Goal: Task Accomplishment & Management: Manage account settings

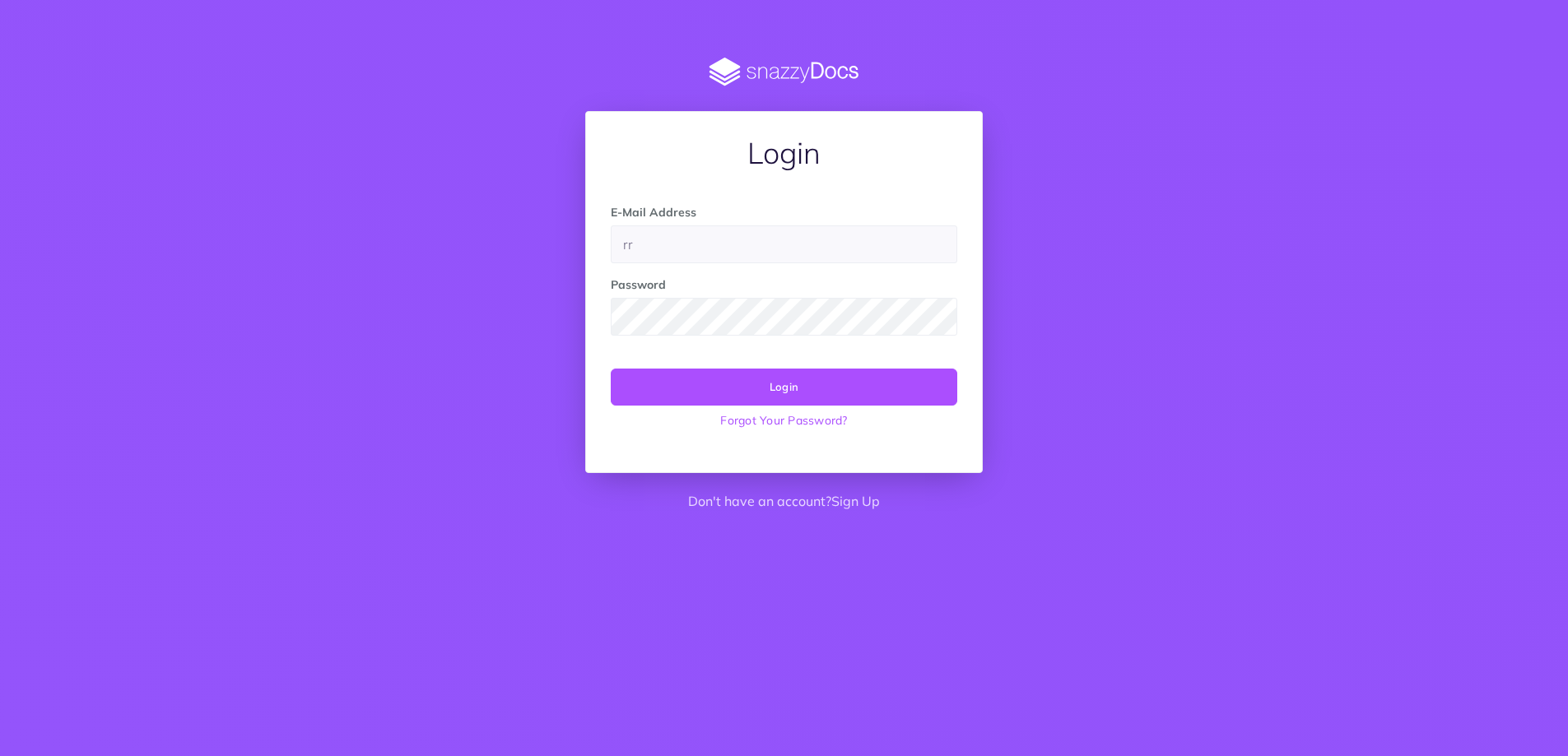
type input "[EMAIL_ADDRESS][DOMAIN_NAME]"
click at [611, 369] on button "Login" at bounding box center [784, 387] width 347 height 36
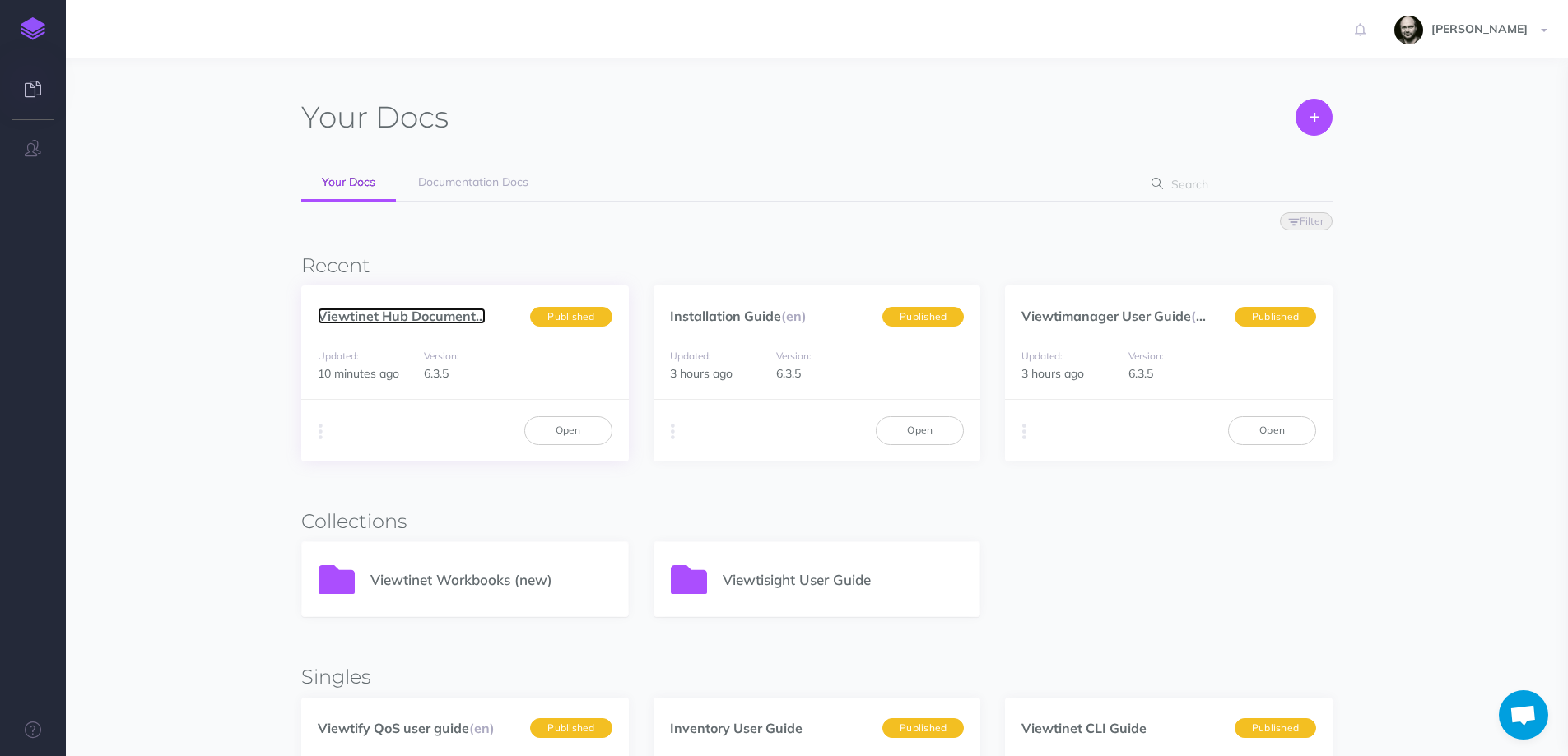
click at [375, 318] on link "Viewtinet Hub Document..." at bounding box center [401, 316] width 168 height 17
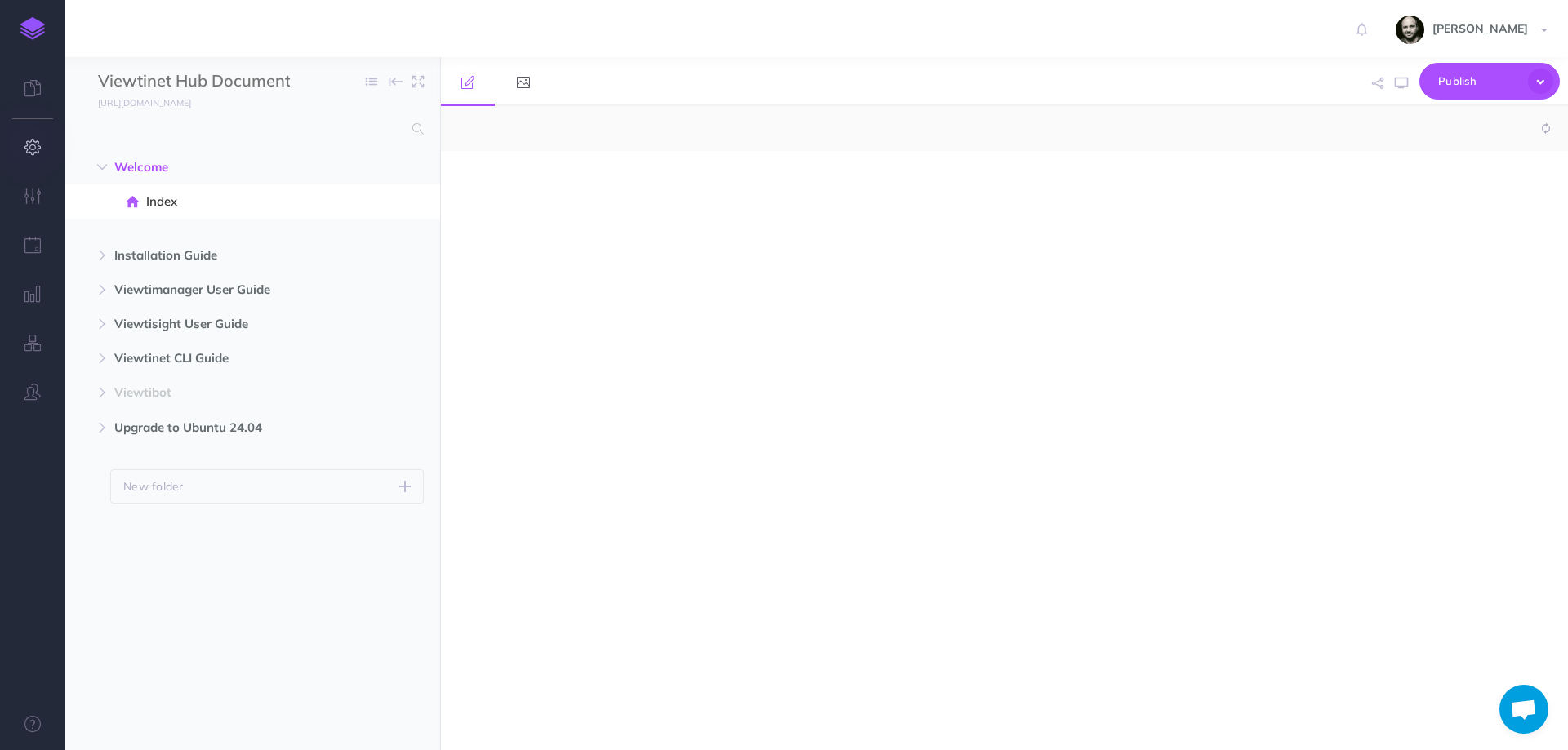
select select "null"
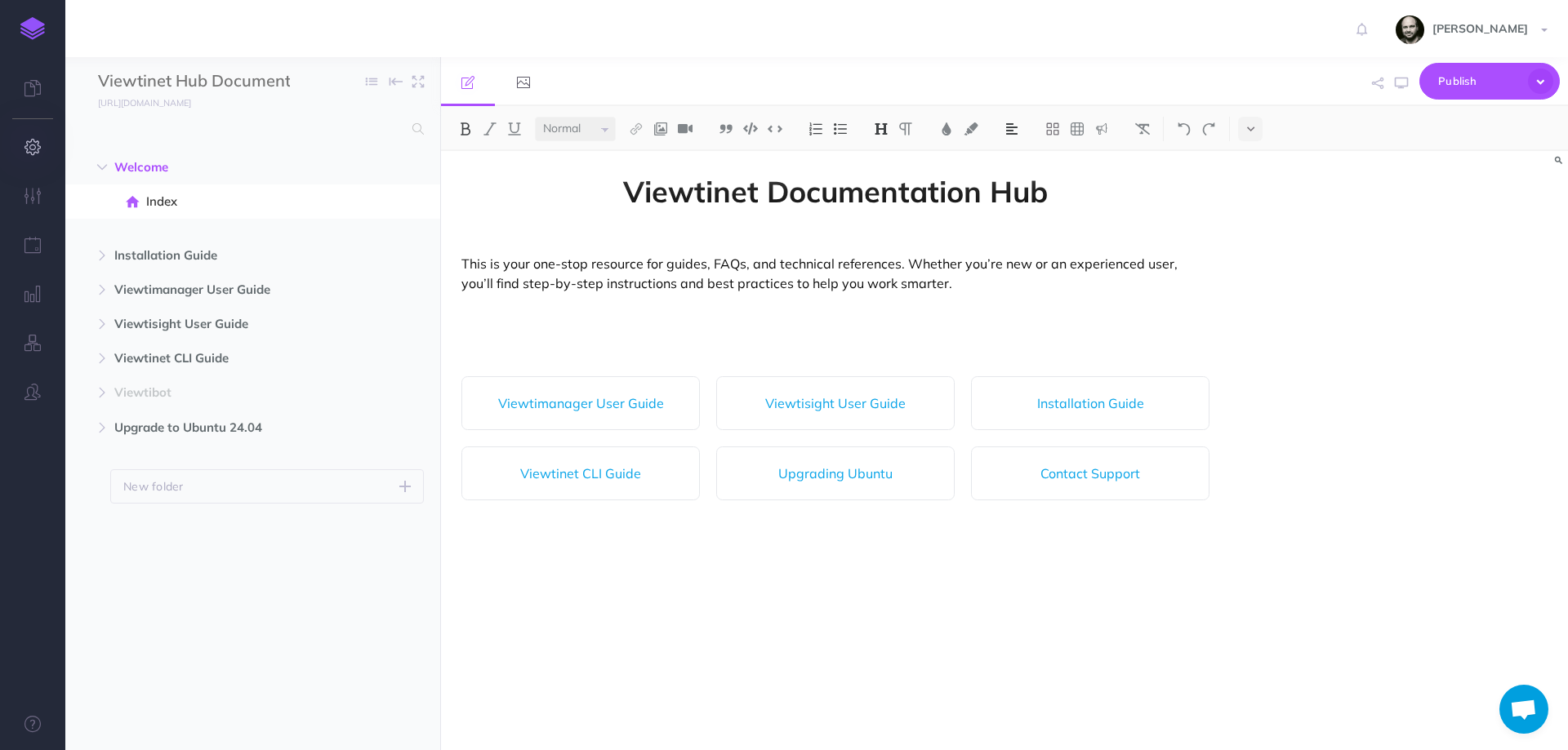
click at [34, 149] on icon "button" at bounding box center [33, 147] width 17 height 16
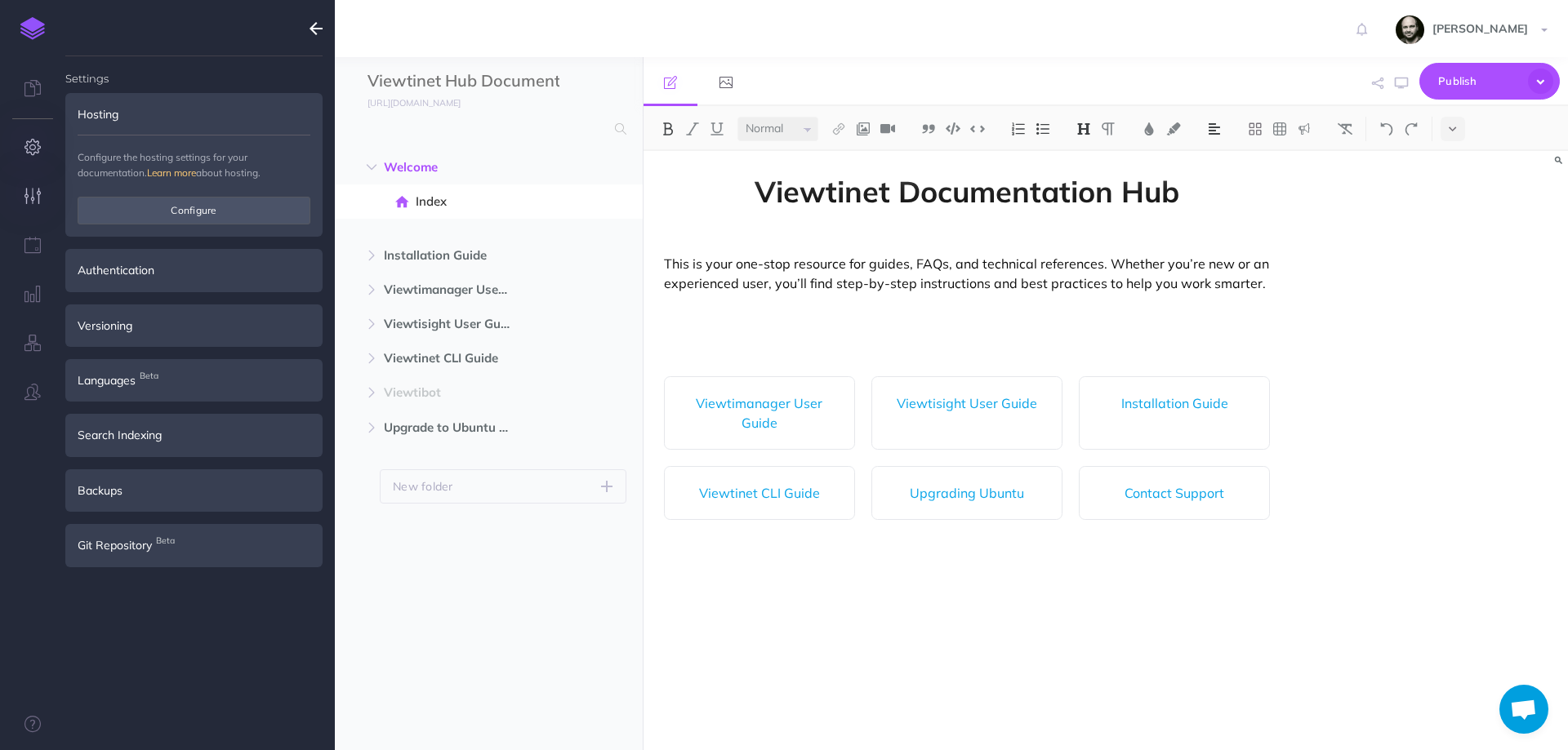
click at [29, 200] on icon "button" at bounding box center [33, 196] width 17 height 16
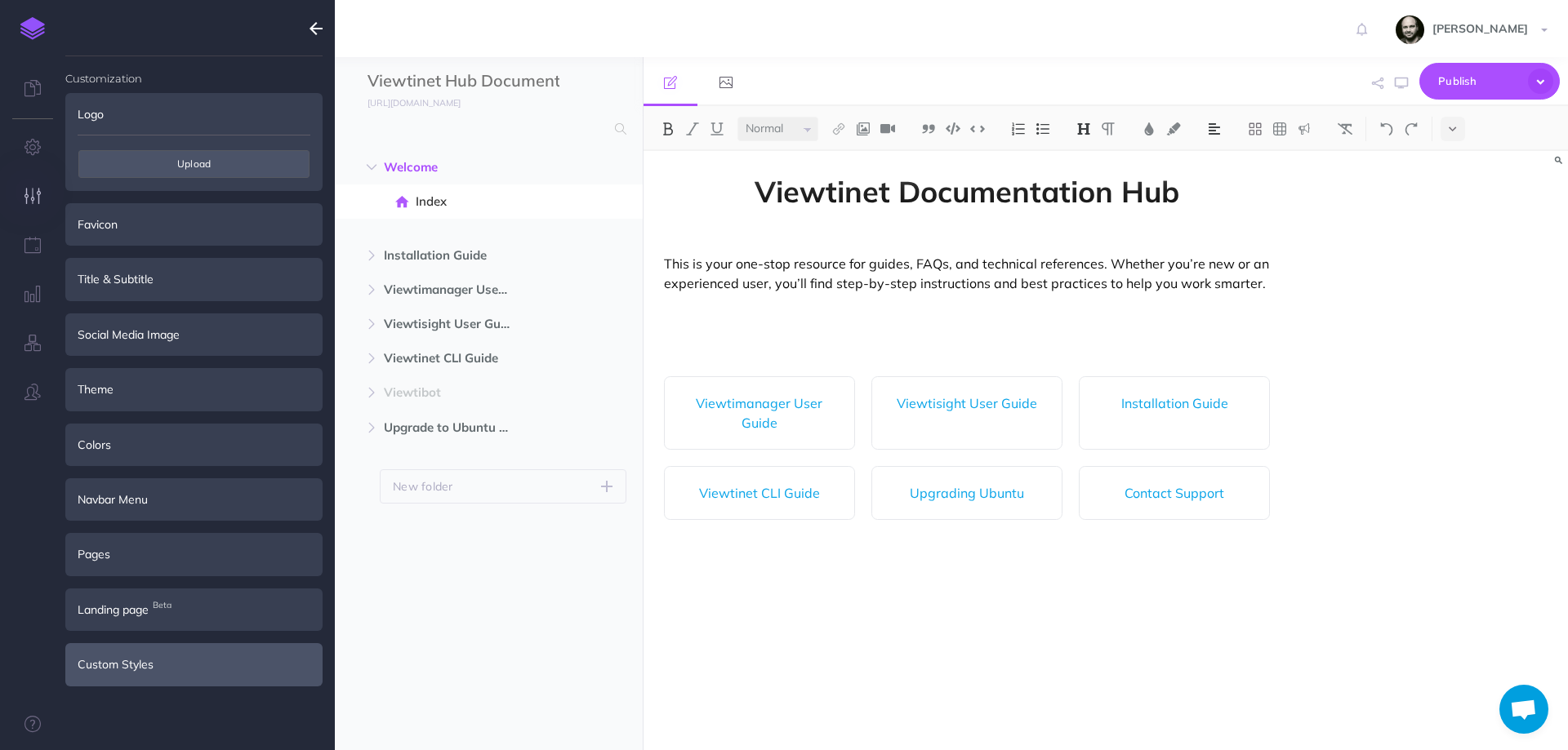
click at [172, 666] on div "Custom Styles" at bounding box center [194, 665] width 257 height 43
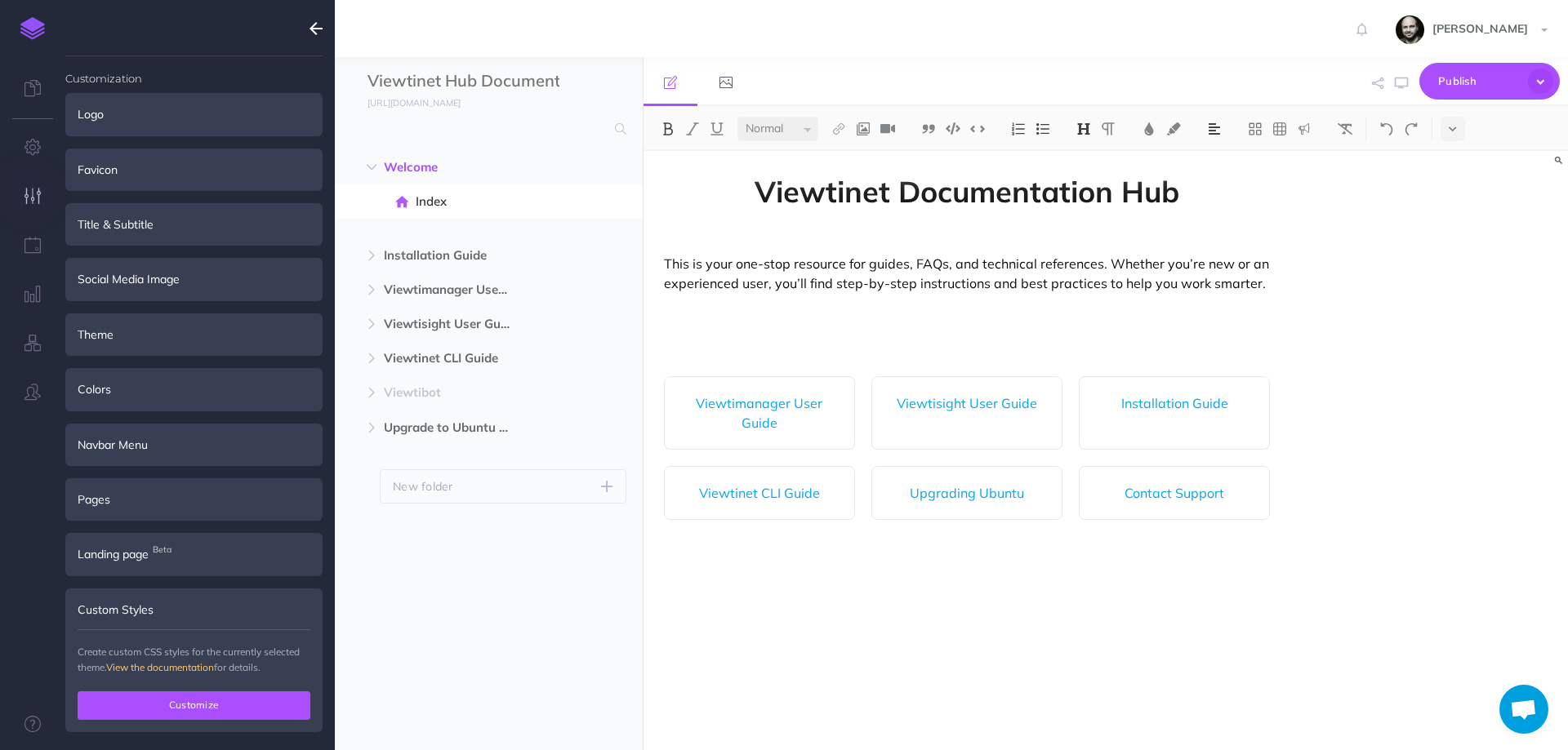
click at [168, 698] on button "Customize" at bounding box center [195, 706] width 233 height 28
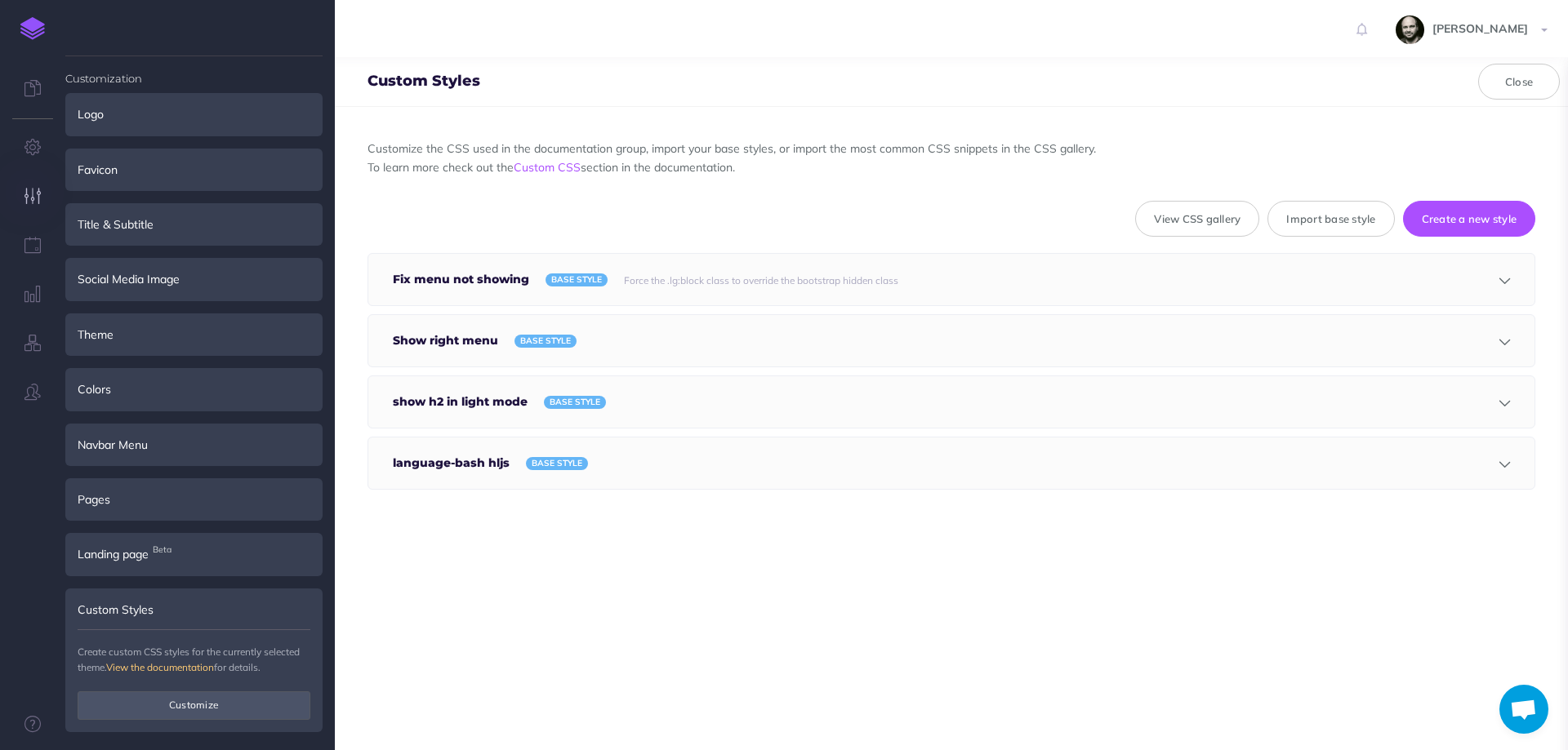
click at [587, 465] on div "language-bash hljs BASE STYLE Save" at bounding box center [951, 463] width 1167 height 52
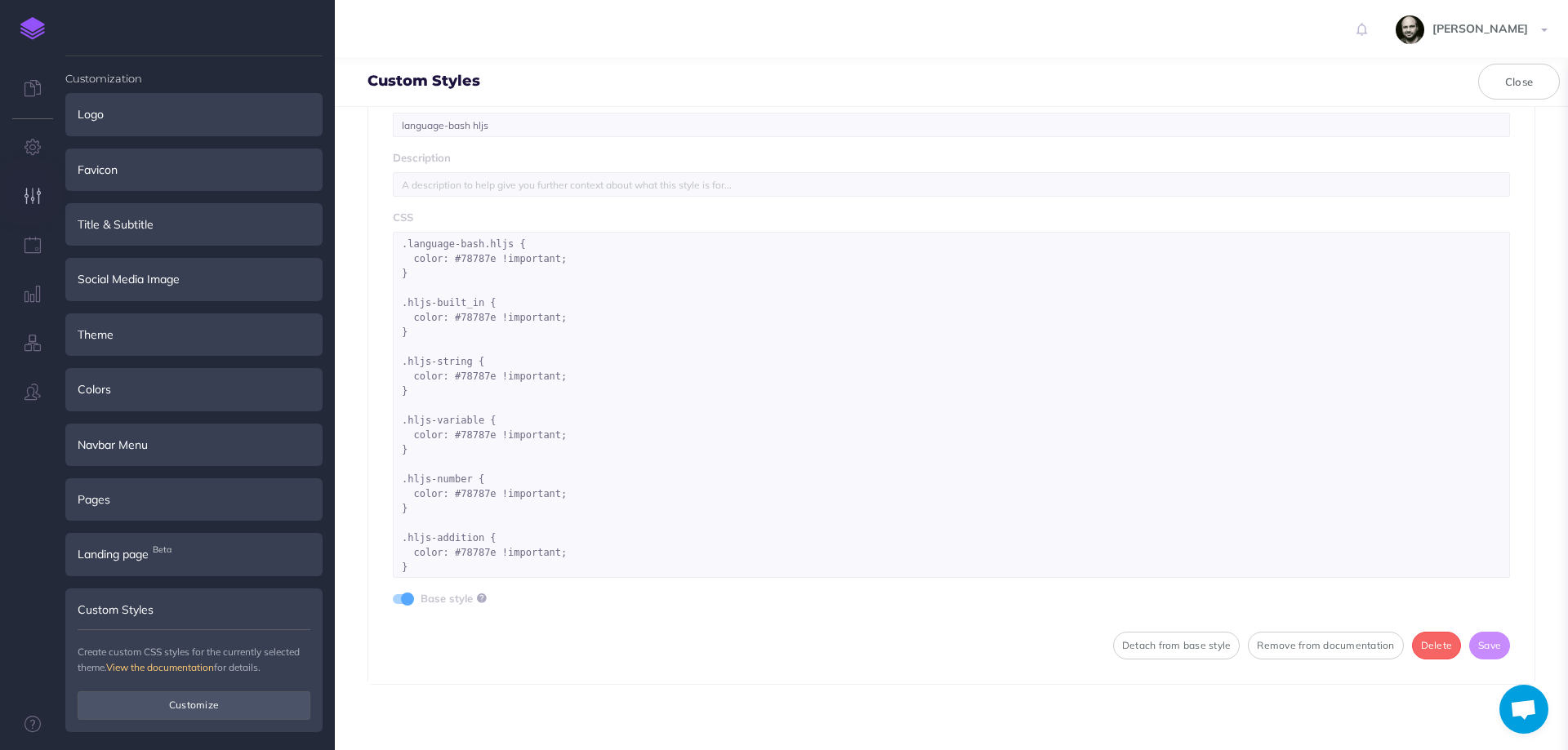
scroll to position [2, 0]
click at [599, 559] on textarea ".language-bash.hljs { color: #78787e !important; } .hljs-built_in { color: #787…" at bounding box center [951, 405] width 1117 height 346
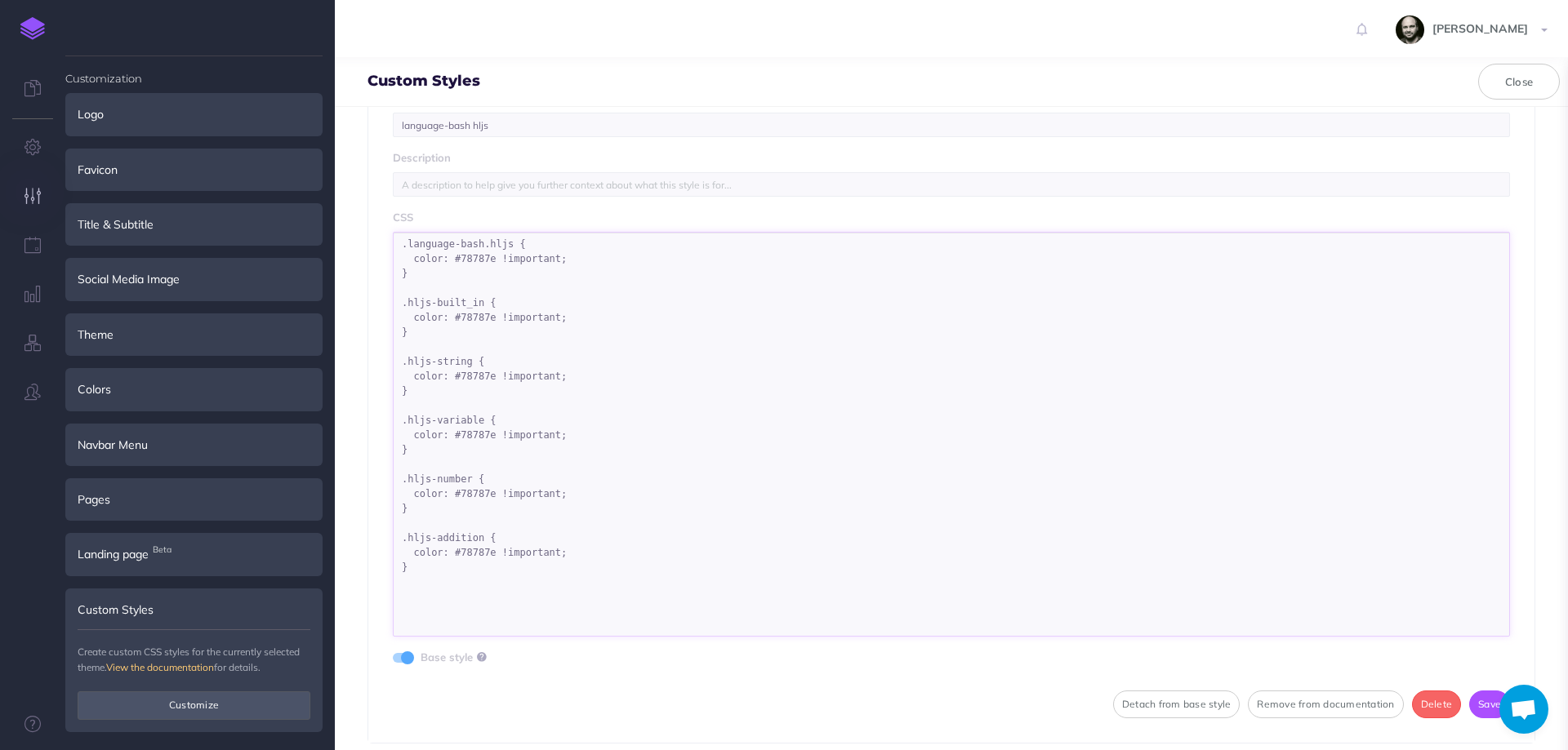
click at [493, 585] on textarea ".language-bash.hljs { color: #78787e !important; } .hljs-built_in { color: #787…" at bounding box center [951, 434] width 1117 height 405
click at [487, 594] on textarea ".language-bash.hljs { color: #78787e !important; } .hljs-built_in { color: #787…" at bounding box center [951, 434] width 1117 height 405
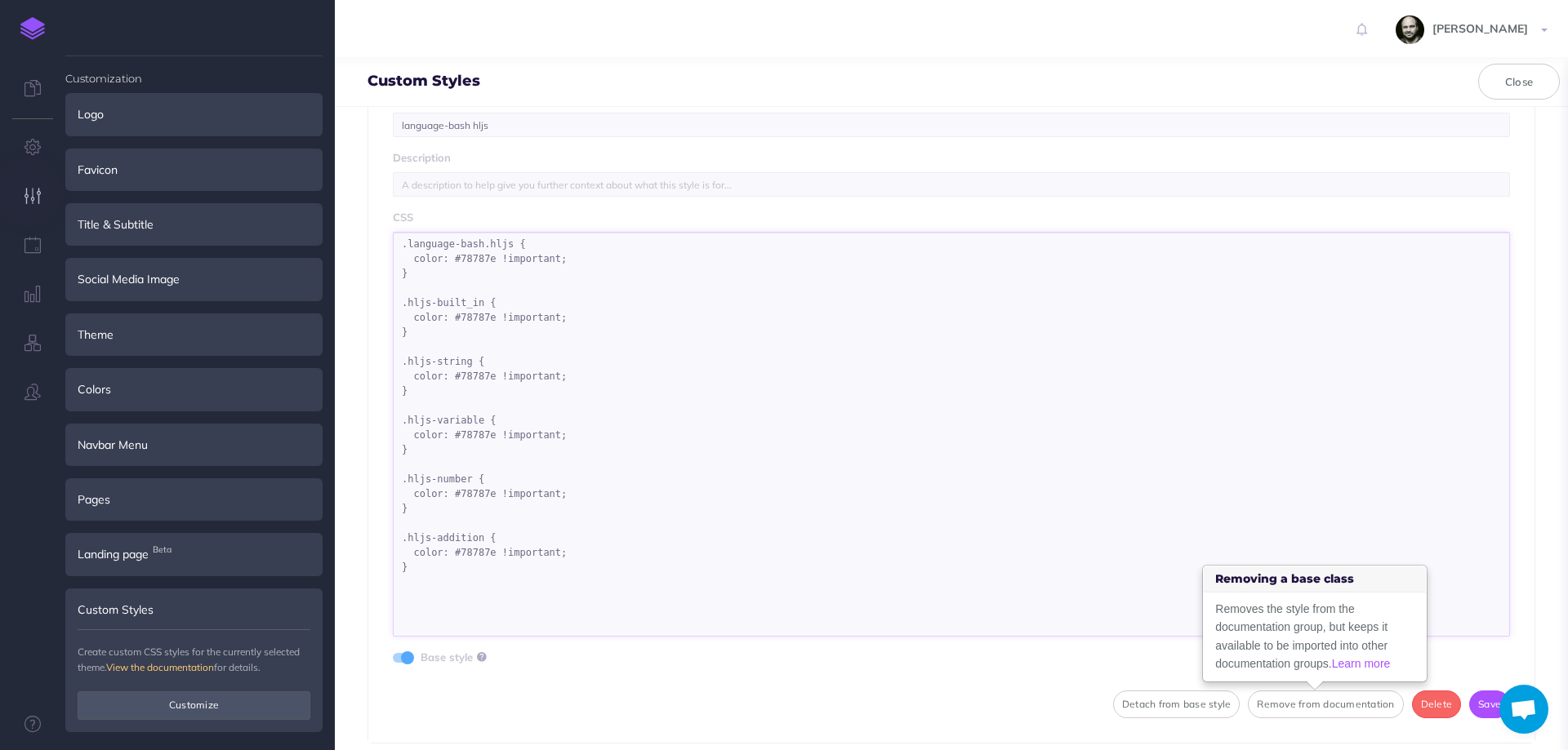
click at [502, 599] on textarea ".language-bash.hljs { color: #78787e !important; } .hljs-built_in { color: #787…" at bounding box center [951, 434] width 1117 height 405
paste textarea "hljs language-vbnet"
drag, startPoint x: 482, startPoint y: 536, endPoint x: 498, endPoint y: 563, distance: 31.4
click at [498, 563] on textarea ".language-bash.hljs { color: #78787e !important; } .hljs-built_in { color: #787…" at bounding box center [951, 434] width 1117 height 405
click at [575, 597] on textarea ".language-bash.hljs { color: #78787e !important; } .hljs-built_in { color: #787…" at bounding box center [951, 434] width 1117 height 405
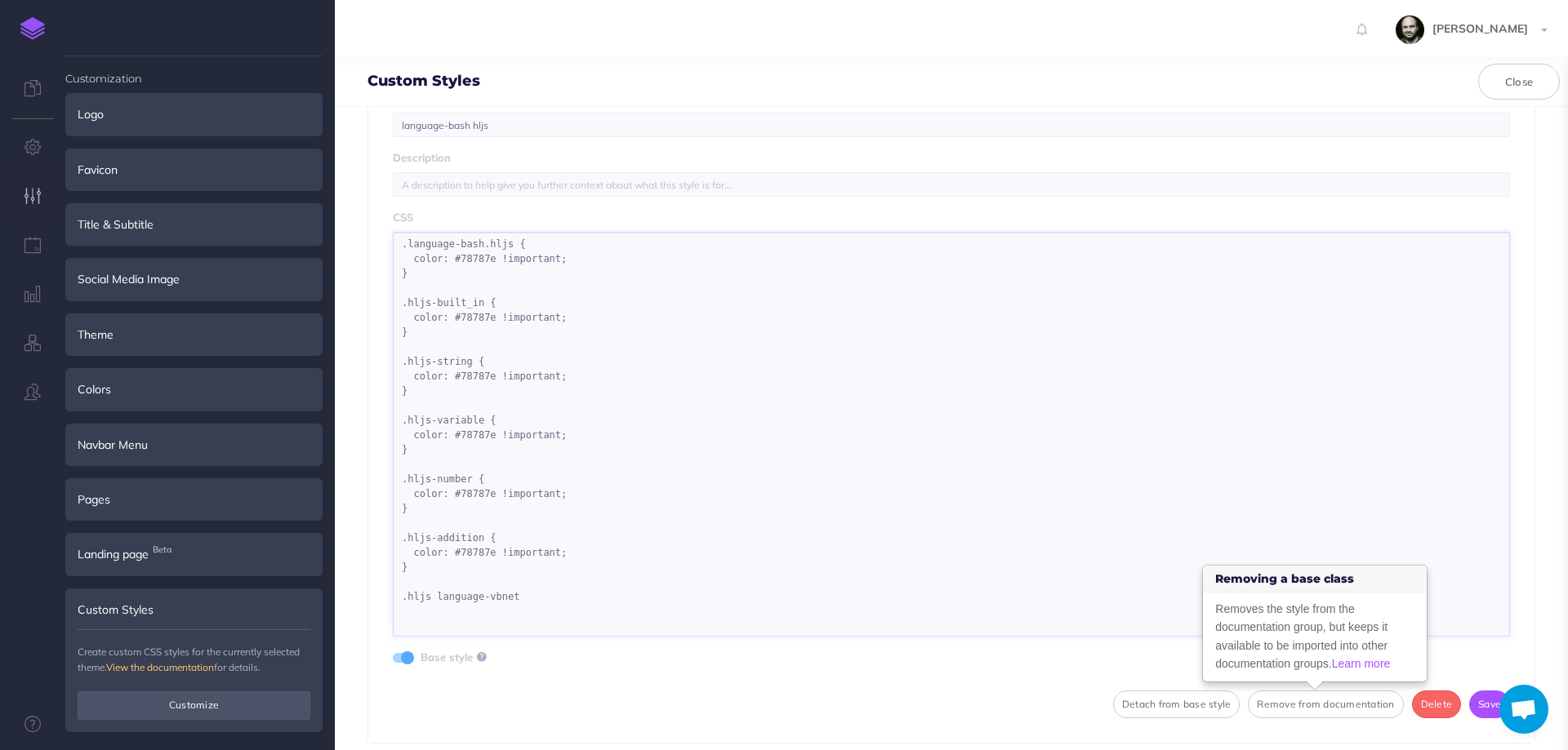
paste textarea "{ color: #78787e !important; }"
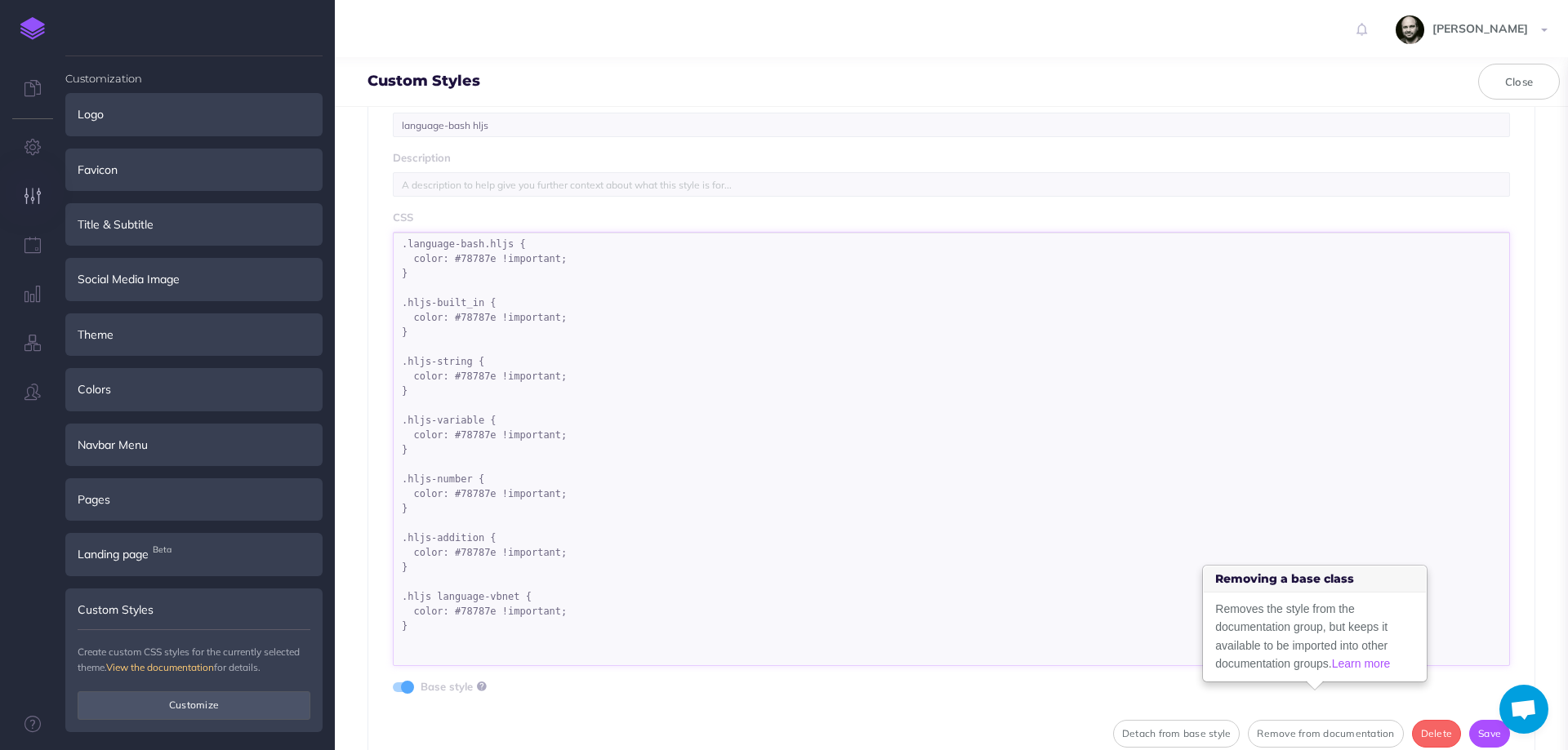
scroll to position [505, 0]
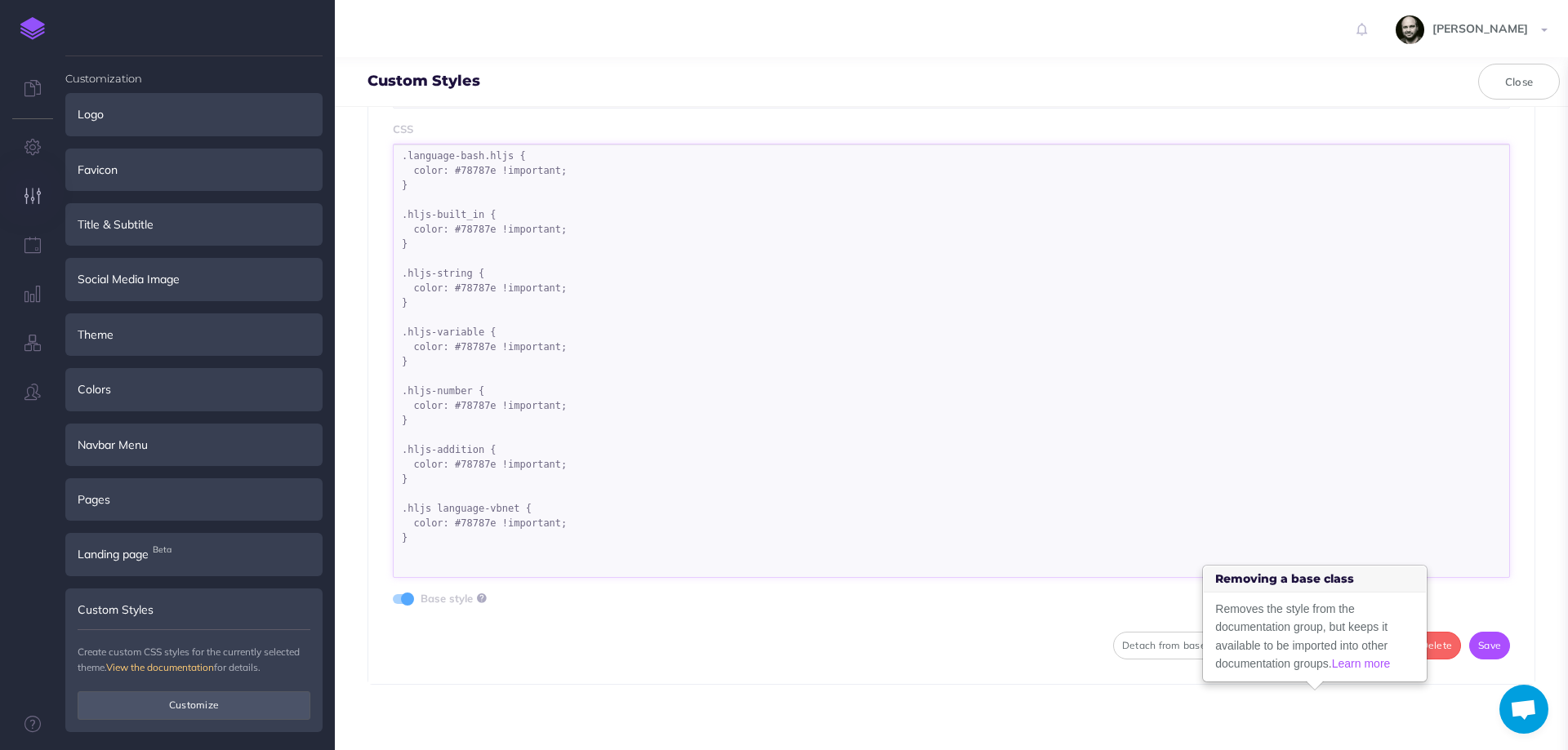
click at [440, 554] on textarea ".language-bash.hljs { color: #78787e !important; } .hljs-built_in { color: #787…" at bounding box center [951, 360] width 1117 height 434
paste textarea "hljs-keyword"
drag, startPoint x: 508, startPoint y: 502, endPoint x: 525, endPoint y: 535, distance: 37.1
click at [525, 535] on textarea ".language-bash.hljs { color: #78787e !important; } .hljs-built_in { color: #787…" at bounding box center [951, 368] width 1117 height 449
click at [496, 563] on textarea ".language-bash.hljs { color: #78787e !important; } .hljs-built_in { color: #787…" at bounding box center [951, 368] width 1117 height 449
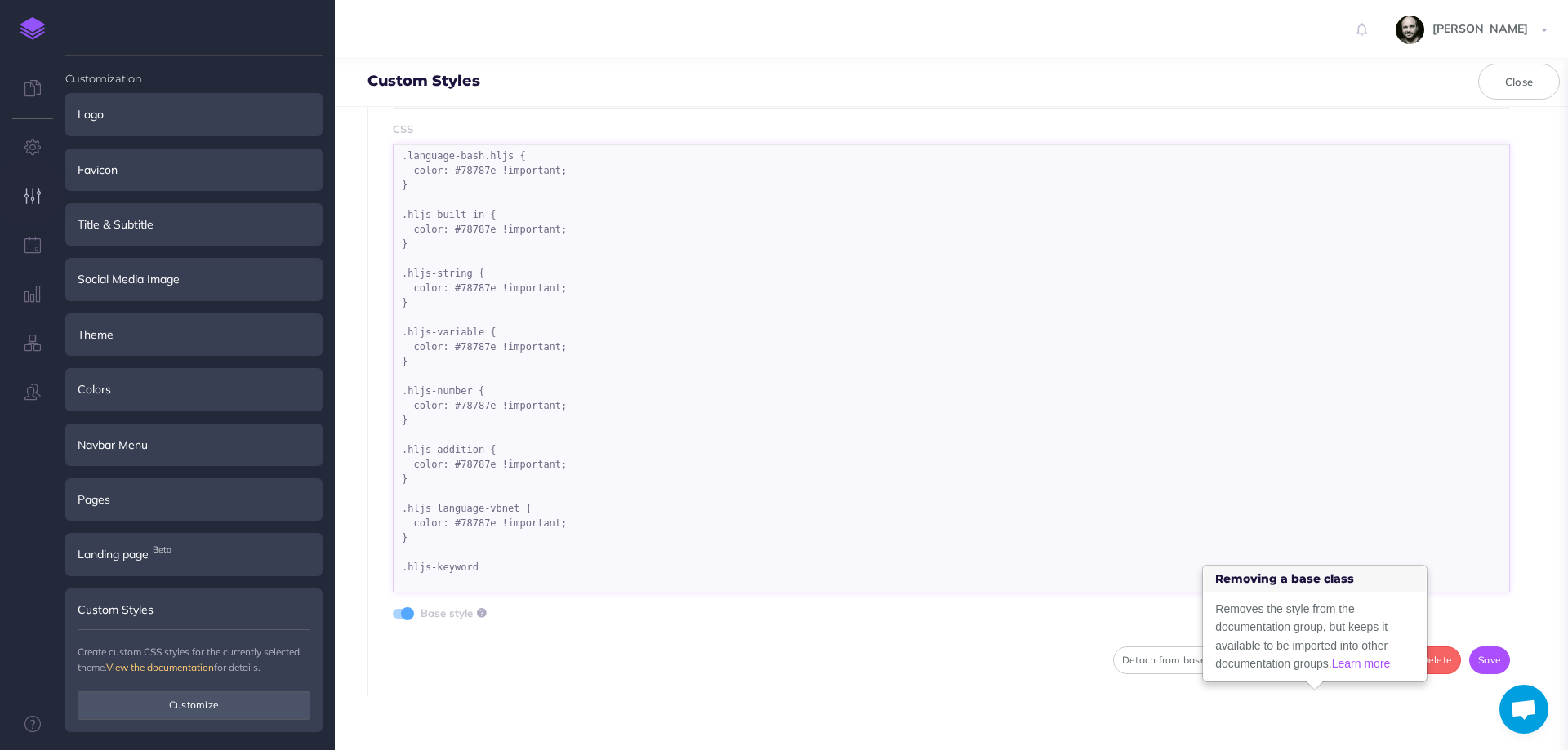
paste textarea "{ color: #78787e !important; }"
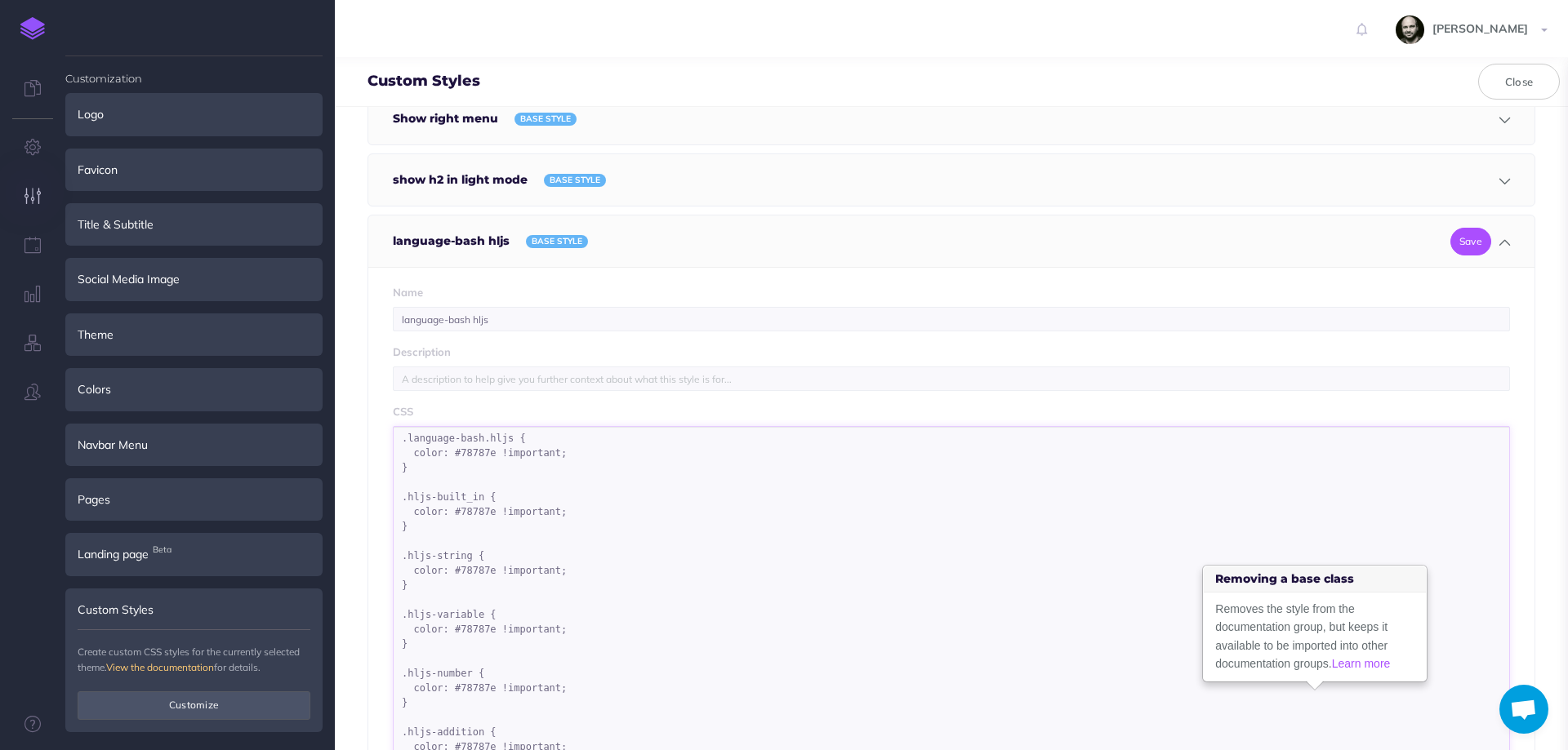
scroll to position [440, 0]
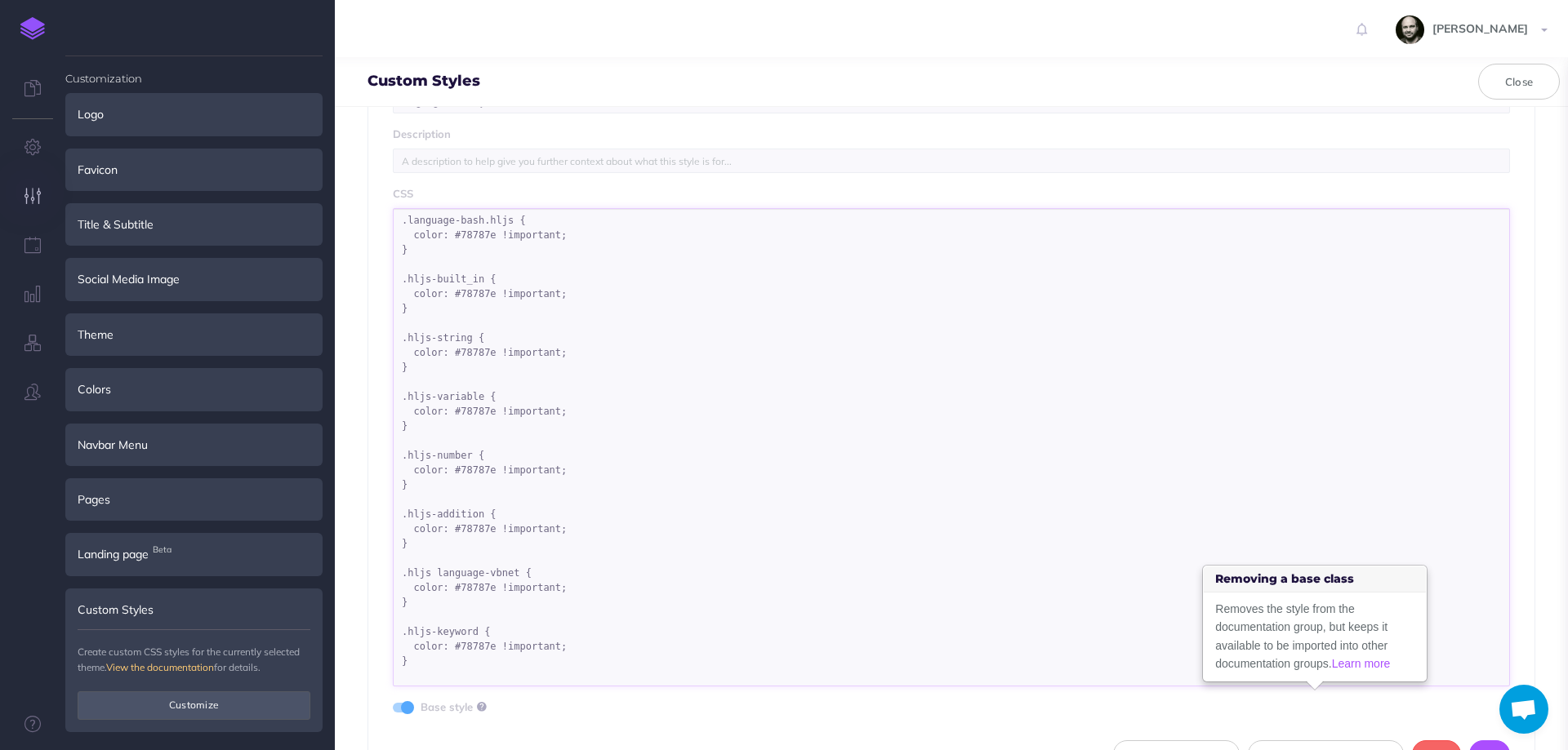
click at [433, 577] on textarea ".language-bash.hljs { color: #78787e !important; } .hljs-built_in { color: #787…" at bounding box center [951, 447] width 1117 height 478
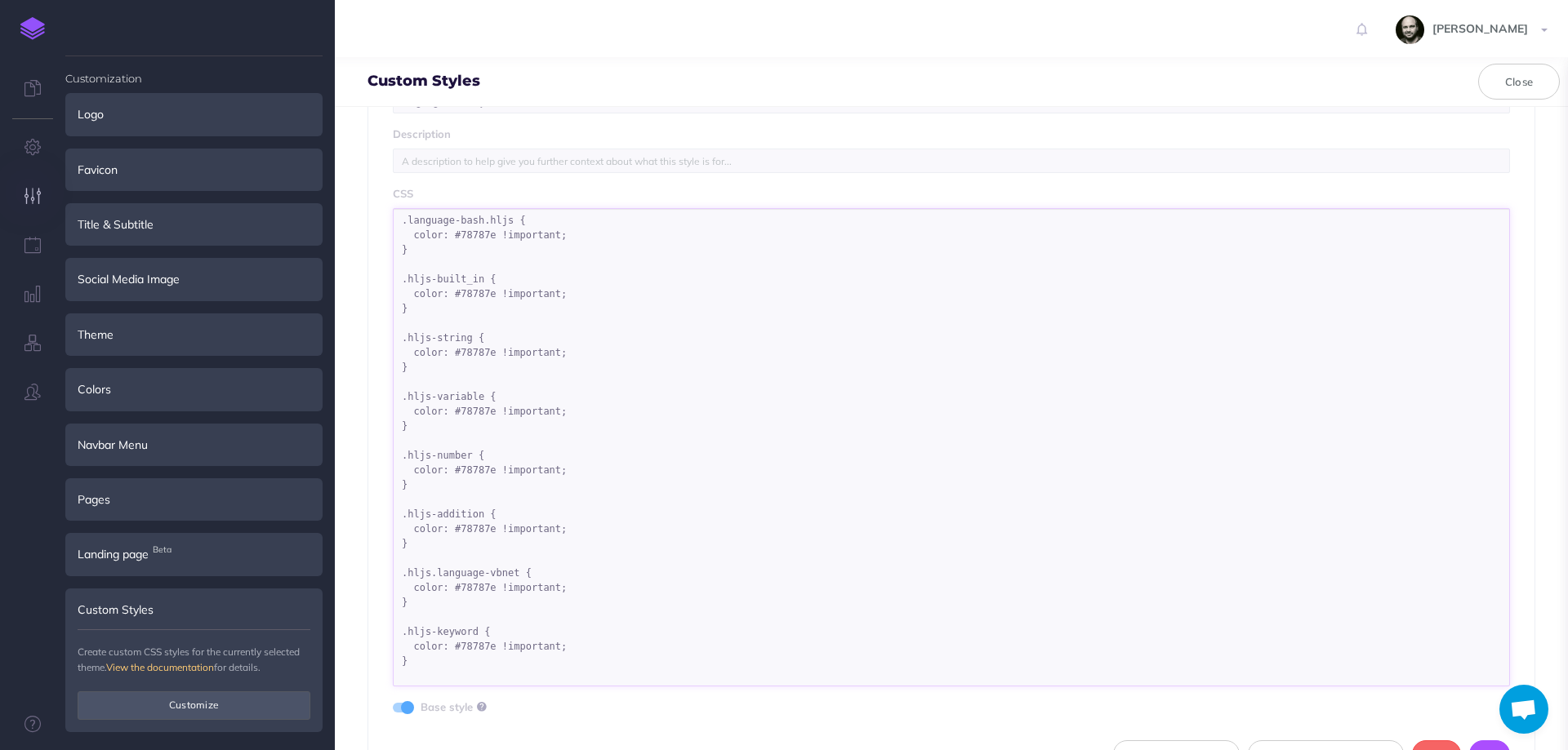
scroll to position [548, 0]
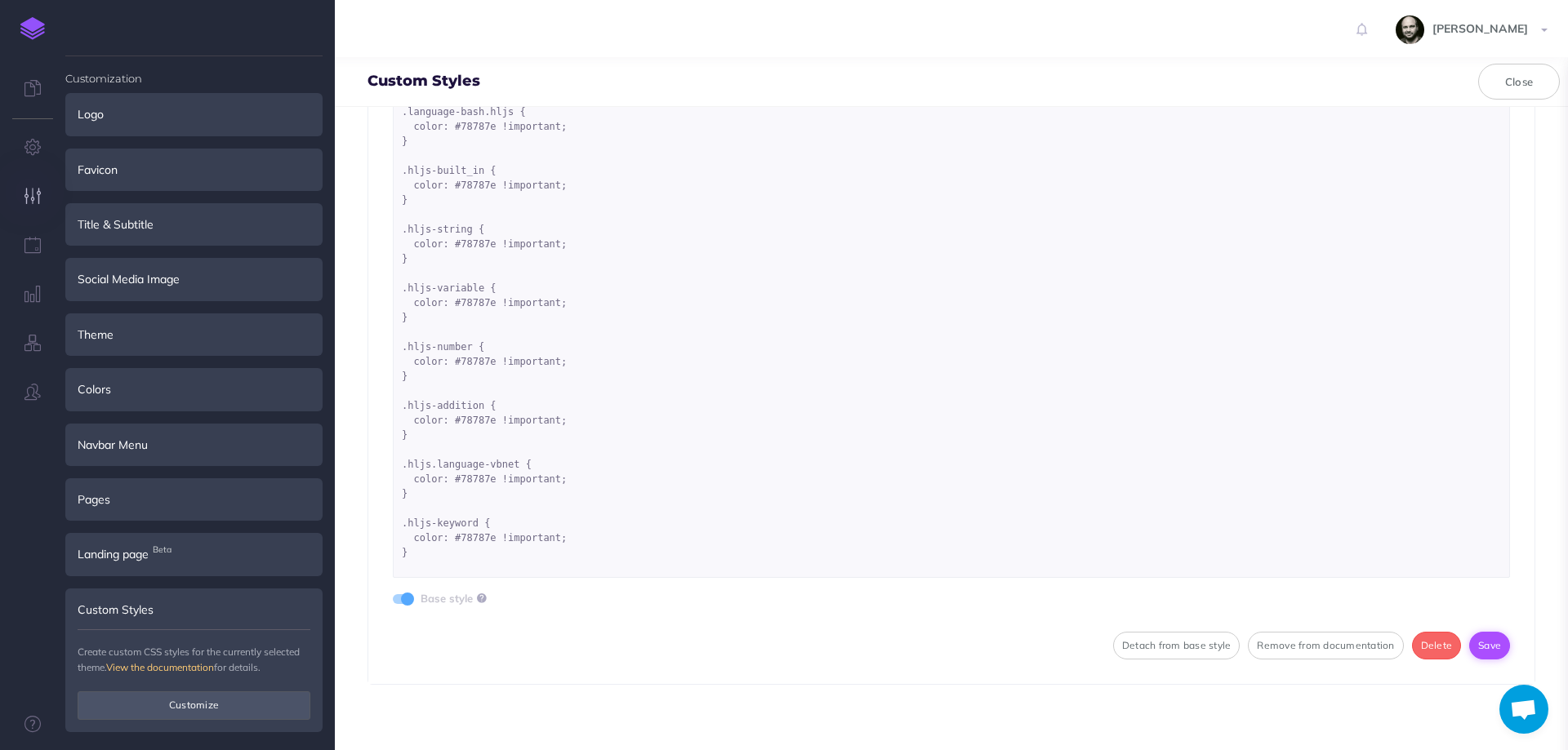
click at [1487, 648] on button "Save" at bounding box center [1490, 646] width 41 height 28
click at [496, 560] on textarea ".language-bash.hljs { color: #78787e !important; } .hljs-built_in { color: #787…" at bounding box center [951, 338] width 1117 height 478
drag, startPoint x: 394, startPoint y: 526, endPoint x: 435, endPoint y: 567, distance: 58.0
click at [435, 567] on textarea ".language-bash.hljs { color: #78787e !important; } .hljs-built_in { color: #787…" at bounding box center [951, 338] width 1117 height 478
click at [461, 564] on textarea ".language-bash.hljs { color: #78787e !important; } .hljs-built_in { color: #787…" at bounding box center [951, 338] width 1117 height 478
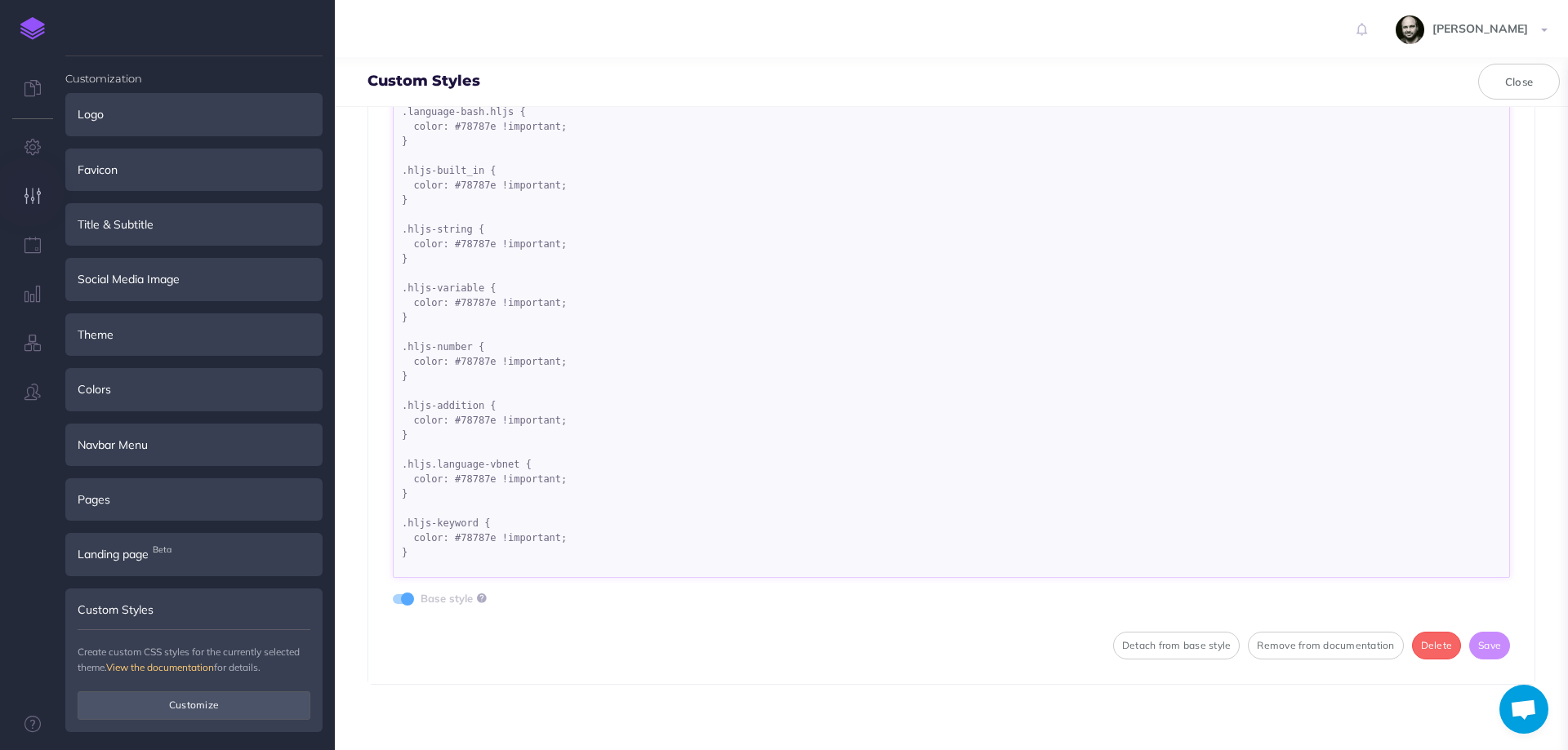
click at [473, 572] on textarea ".language-bash.hljs { color: #78787e !important; } .hljs-built_in { color: #787…" at bounding box center [951, 338] width 1117 height 478
click at [468, 553] on textarea ".language-bash.hljs { color: #78787e !important; } .hljs-built_in { color: #787…" at bounding box center [951, 338] width 1117 height 478
paste textarea ".hljs-keyword { color: #78787e !important; }"
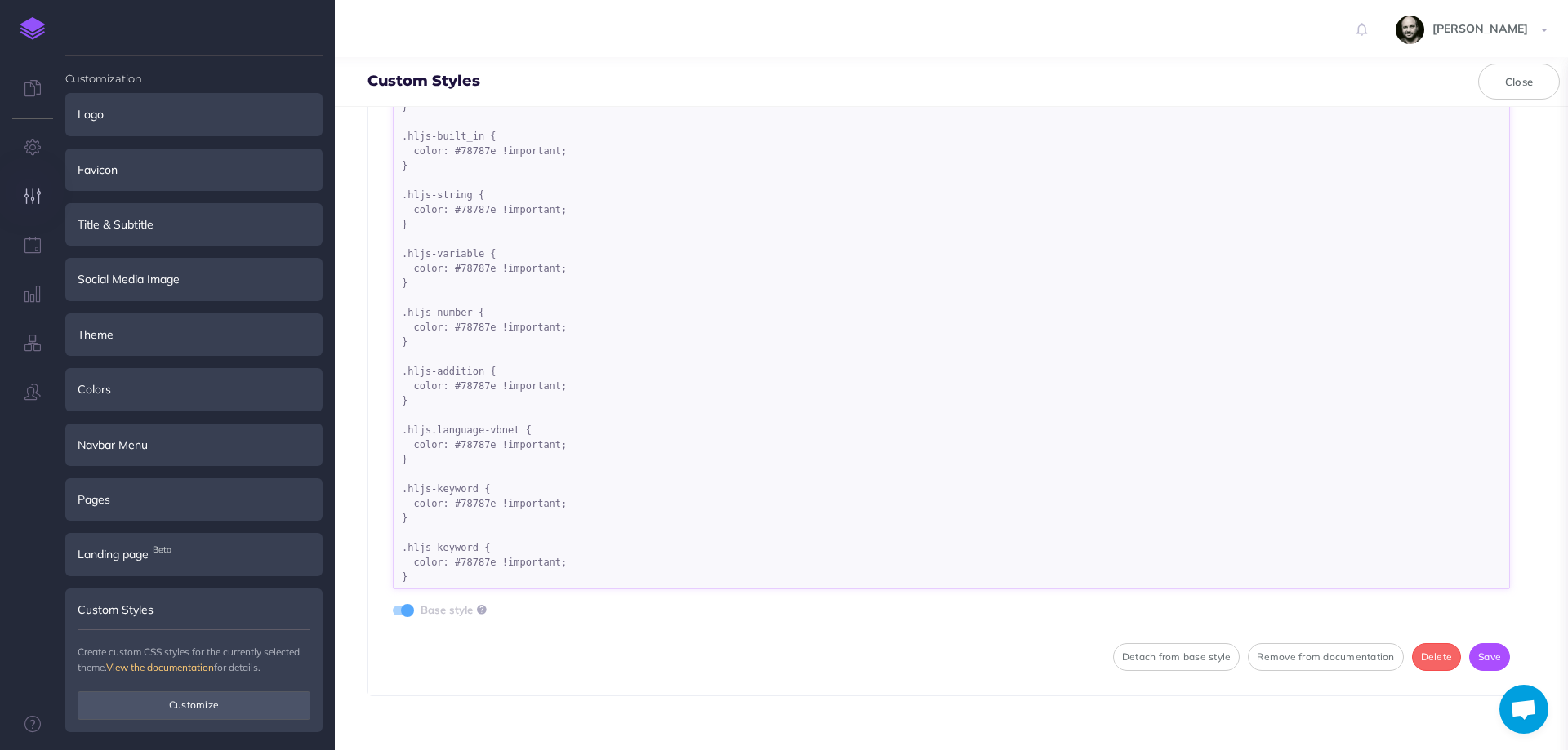
click at [431, 538] on textarea ".language-bash.hljs { color: #78787e !important; } .hljs-built_in { color: #787…" at bounding box center [951, 344] width 1117 height 490
click at [511, 569] on textarea ".language-bash.hljs { color: #78787e !important; } .hljs-built_in { color: #787…" at bounding box center [951, 344] width 1117 height 490
drag, startPoint x: 403, startPoint y: 536, endPoint x: 504, endPoint y: 572, distance: 107.2
click at [504, 572] on textarea ".language-bash.hljs { color: #78787e !important; } .hljs-built_in { color: #787…" at bounding box center [951, 344] width 1117 height 490
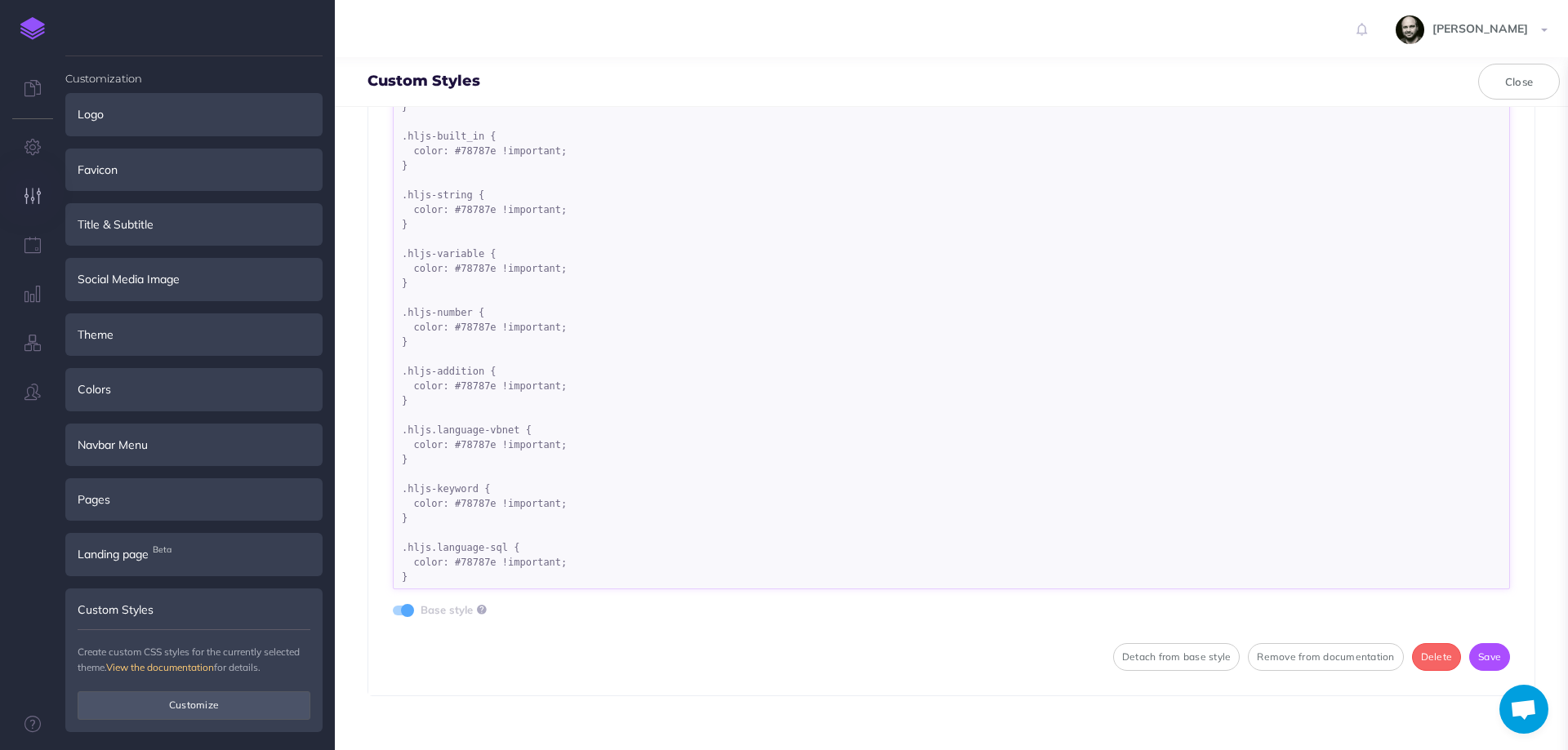
click at [473, 583] on textarea ".language-bash.hljs { color: #78787e !important; } .hljs-built_in { color: #787…" at bounding box center [951, 344] width 1117 height 490
paste textarea ".hljs.language-sql { color: #78787e !important; }"
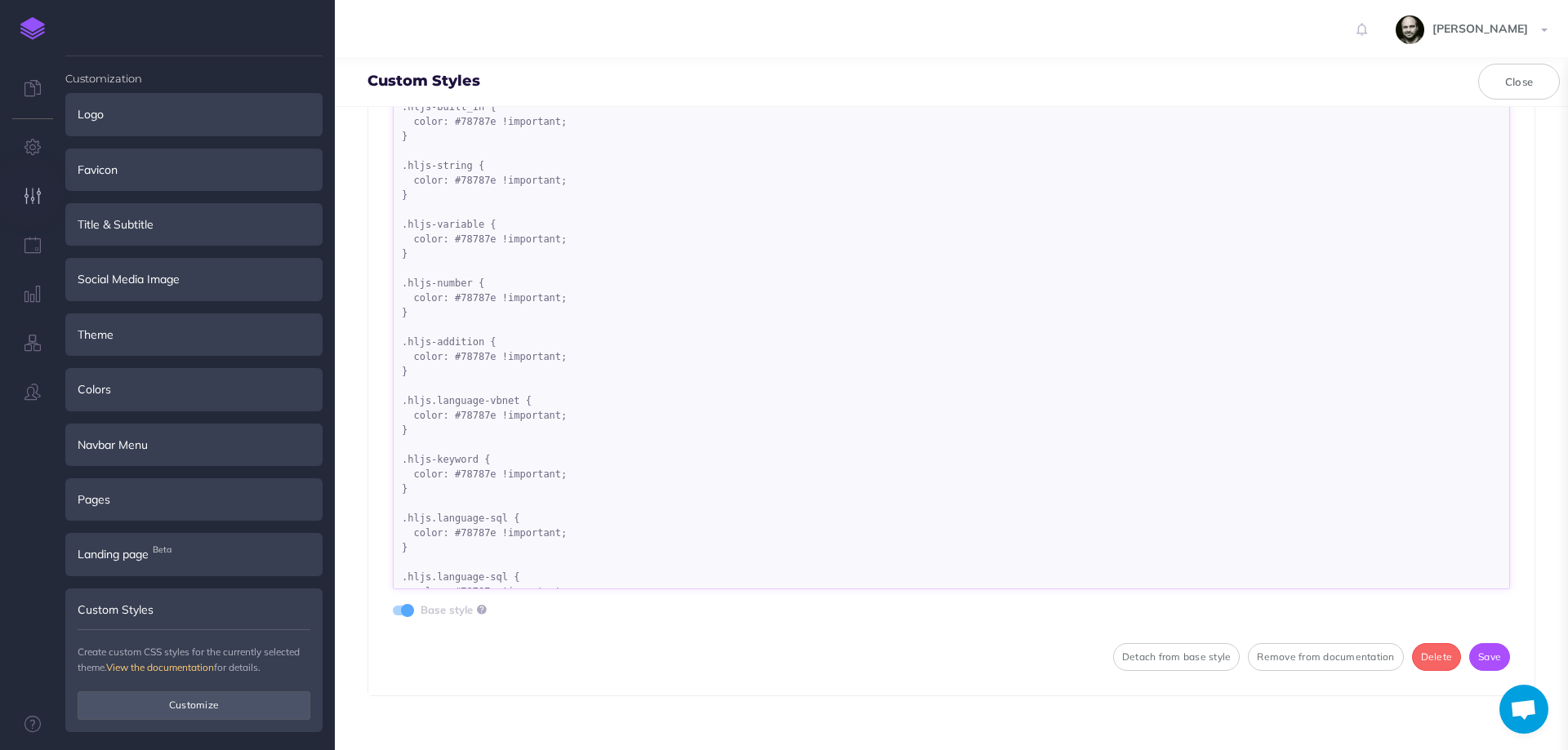
scroll to position [117, 0]
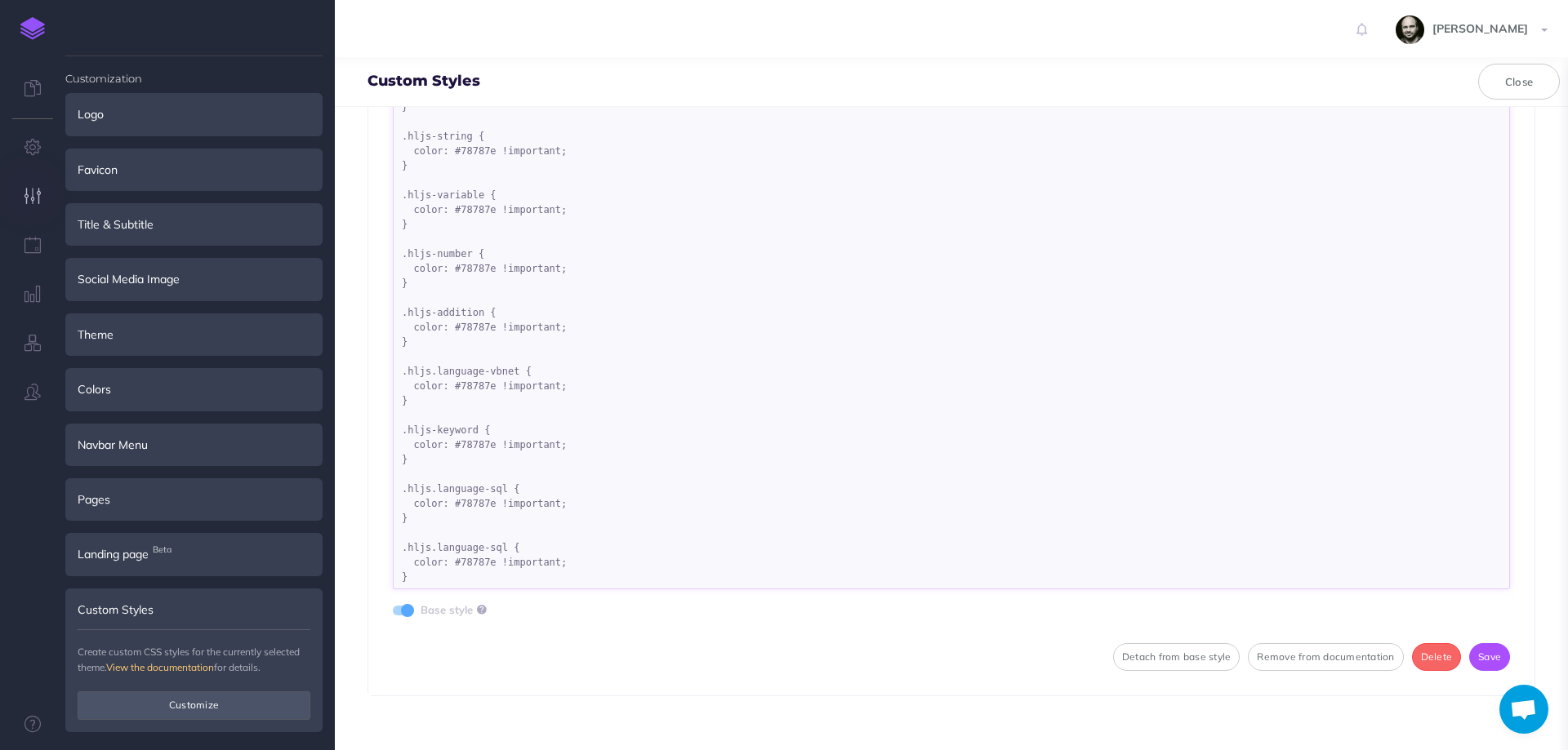
click at [482, 523] on textarea ".language-bash.hljs { color: #78787e !important; } .hljs-built_in { color: #787…" at bounding box center [951, 344] width 1117 height 490
click at [630, 551] on textarea ".language-bash.hljs { color: #78787e !important; } .hljs-built_in { color: #787…" at bounding box center [951, 344] width 1117 height 490
click at [622, 571] on textarea ".language-bash.hljs { color: #78787e !important; } .hljs-built_in { color: #787…" at bounding box center [951, 344] width 1117 height 490
click at [507, 588] on textarea ".language-bash.hljs { color: #78787e !important; } .hljs-built_in { color: #787…" at bounding box center [951, 344] width 1117 height 490
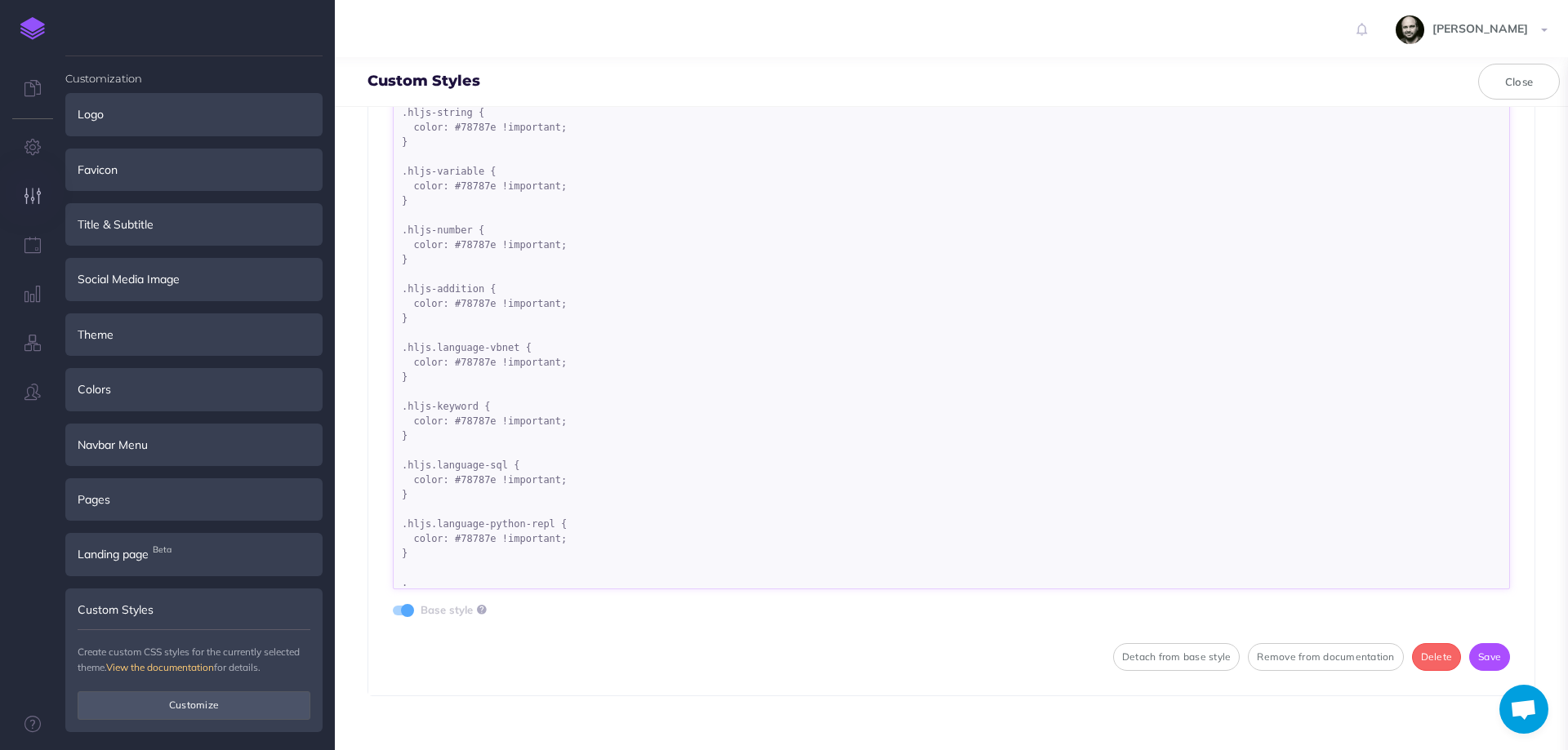
paste textarea "hljs-meta prompt_"
click at [459, 583] on textarea ".language-bash.hljs { color: #78787e !important; } .hljs-built_in { color: #787…" at bounding box center [951, 344] width 1117 height 490
click at [571, 582] on textarea ".language-bash.hljs { color: #78787e !important; } .hljs-built_in { color: #787…" at bounding box center [951, 344] width 1117 height 490
drag, startPoint x: 543, startPoint y: 510, endPoint x: 545, endPoint y: 523, distance: 13.2
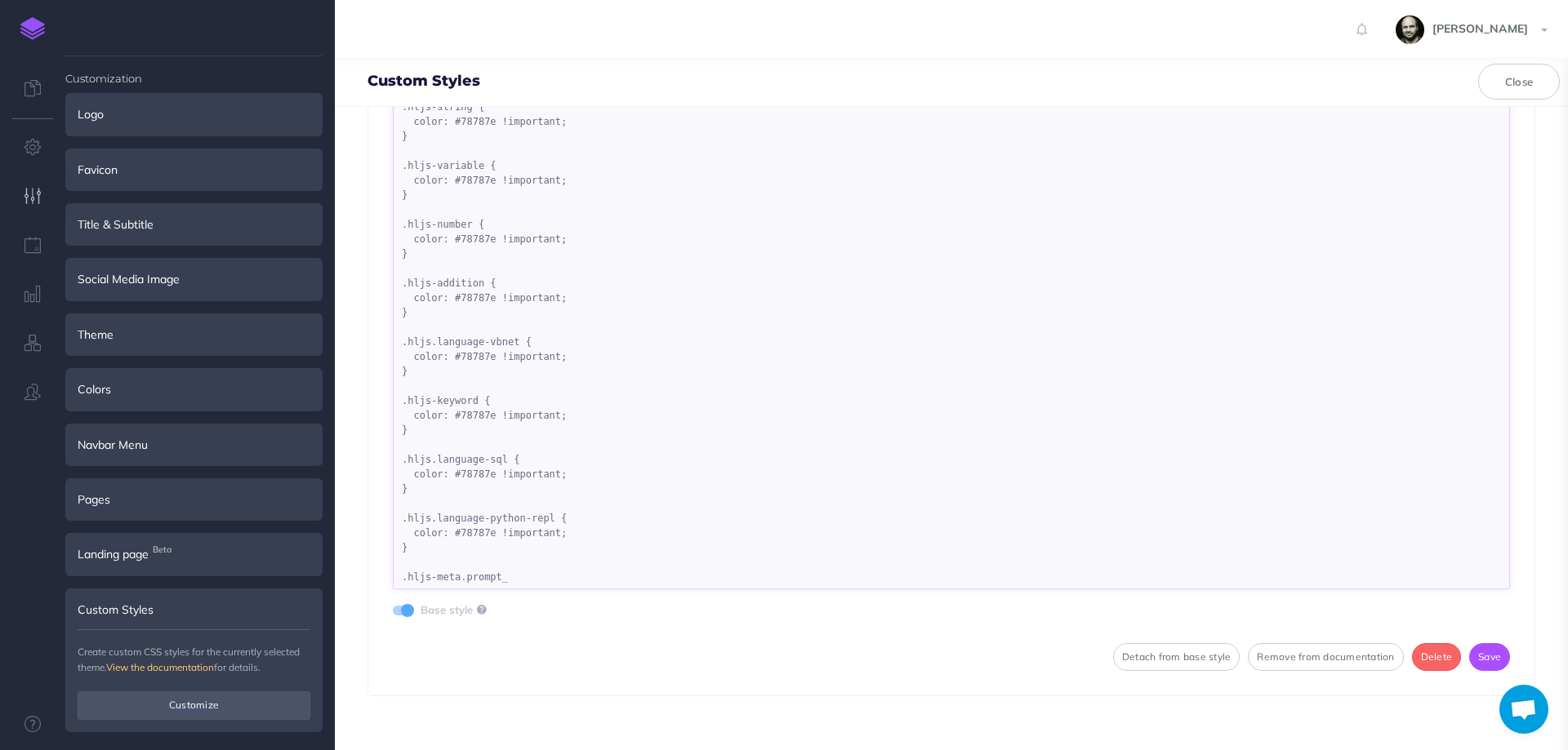
click at [545, 523] on textarea ".language-bash.hljs { color: #78787e !important; } .hljs-built_in { color: #787…" at bounding box center [951, 344] width 1117 height 490
drag, startPoint x: 541, startPoint y: 519, endPoint x: 550, endPoint y: 553, distance: 35.2
click at [550, 553] on textarea ".language-bash.hljs { color: #78787e !important; } .hljs-built_in { color: #787…" at bounding box center [951, 344] width 1117 height 490
click at [520, 569] on textarea ".language-bash.hljs { color: #78787e !important; } .hljs-built_in { color: #787…" at bounding box center [951, 344] width 1117 height 490
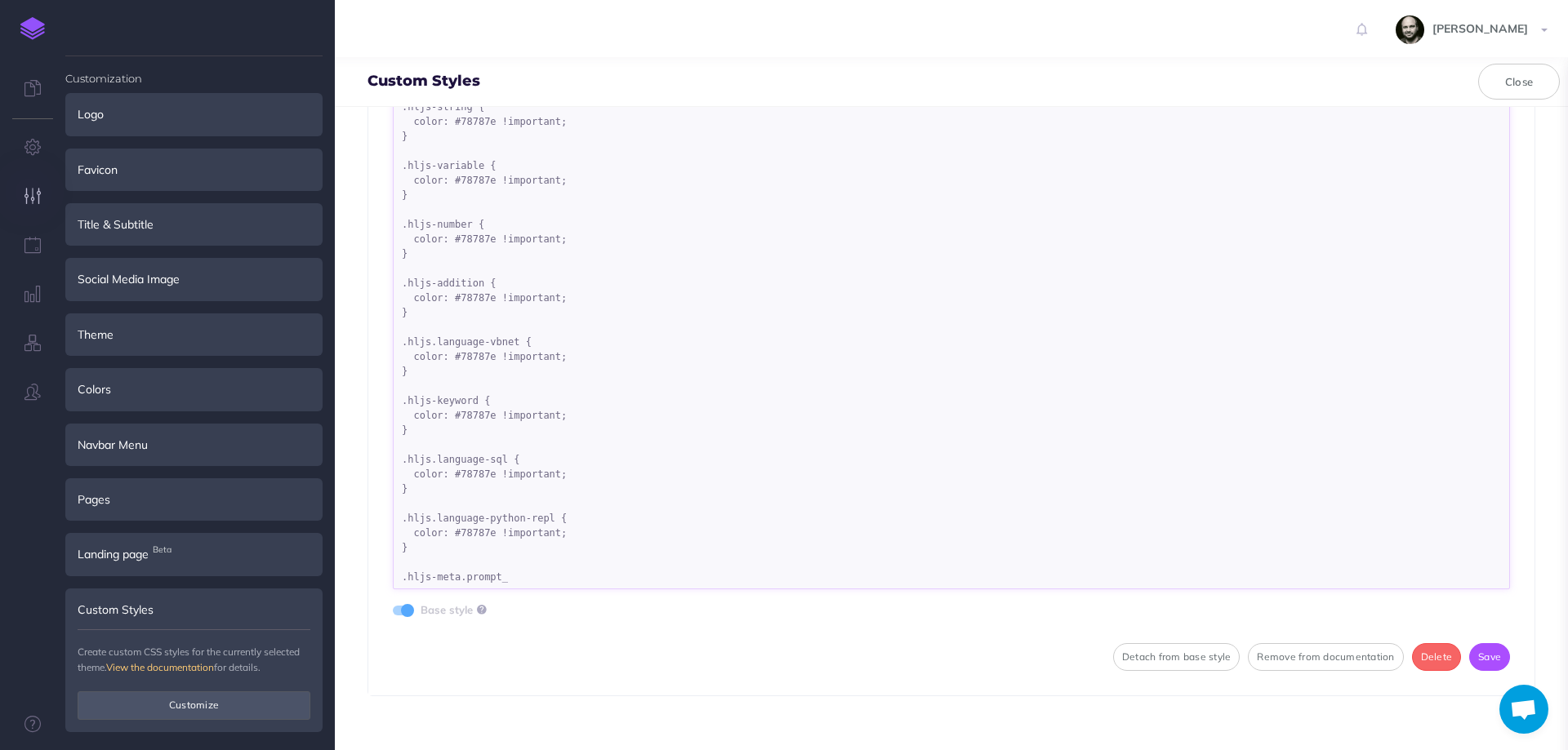
paste textarea "{ color: #78787e !important; }"
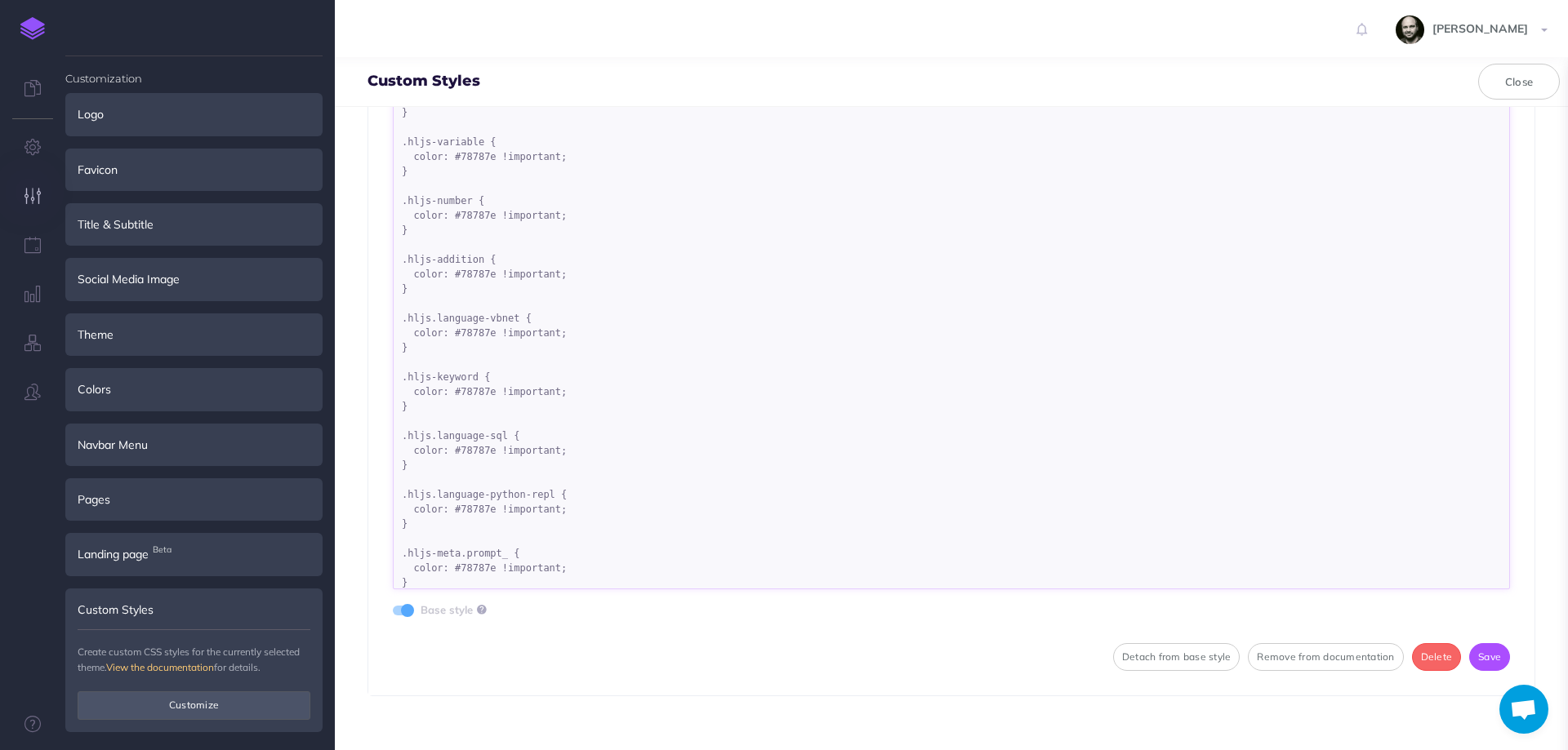
click at [478, 581] on textarea ".language-bash.hljs { color: #78787e !important; } .hljs-built_in { color: #787…" at bounding box center [951, 344] width 1117 height 490
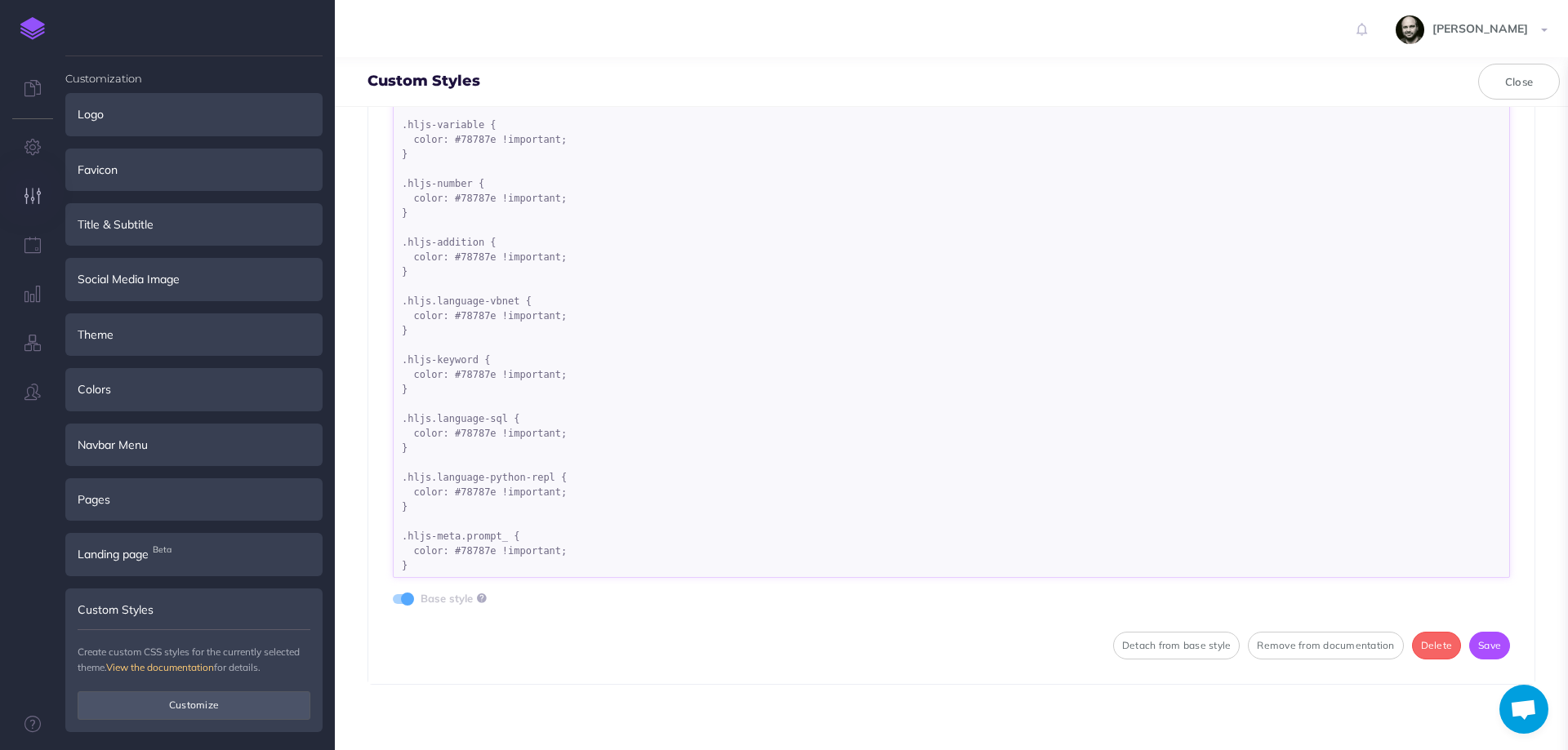
scroll to position [176, 0]
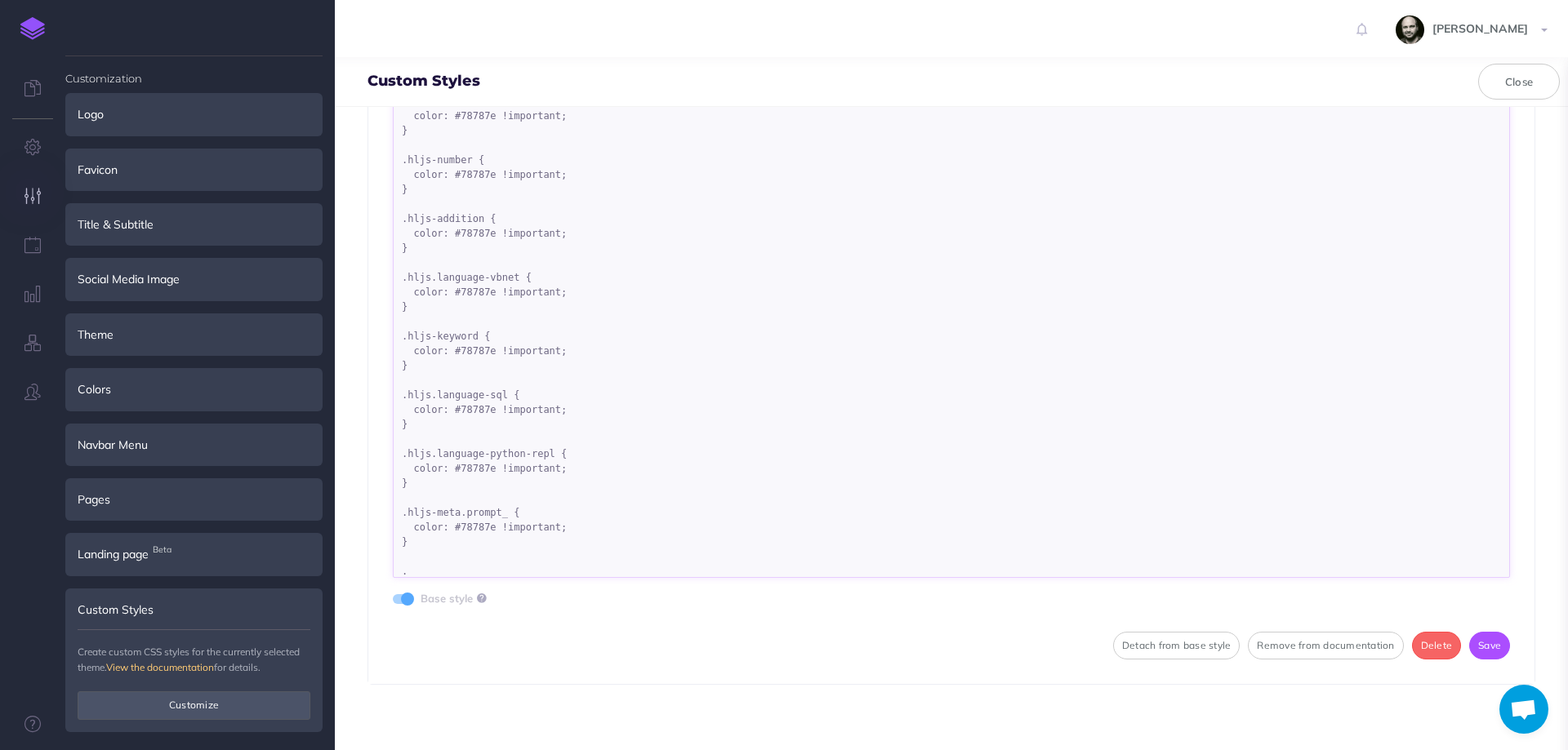
paste textarea "hljs-attribute"
drag, startPoint x: 500, startPoint y: 519, endPoint x: 502, endPoint y: 539, distance: 20.1
click at [502, 539] on textarea ".language-bash.hljs { color: #78787e !important; } .hljs-built_in { color: #787…" at bounding box center [951, 332] width 1117 height 490
click at [498, 568] on textarea ".language-bash.hljs { color: #78787e !important; } .hljs-built_in { color: #787…" at bounding box center [951, 332] width 1117 height 490
paste textarea "{ color: #78787e !important; }"
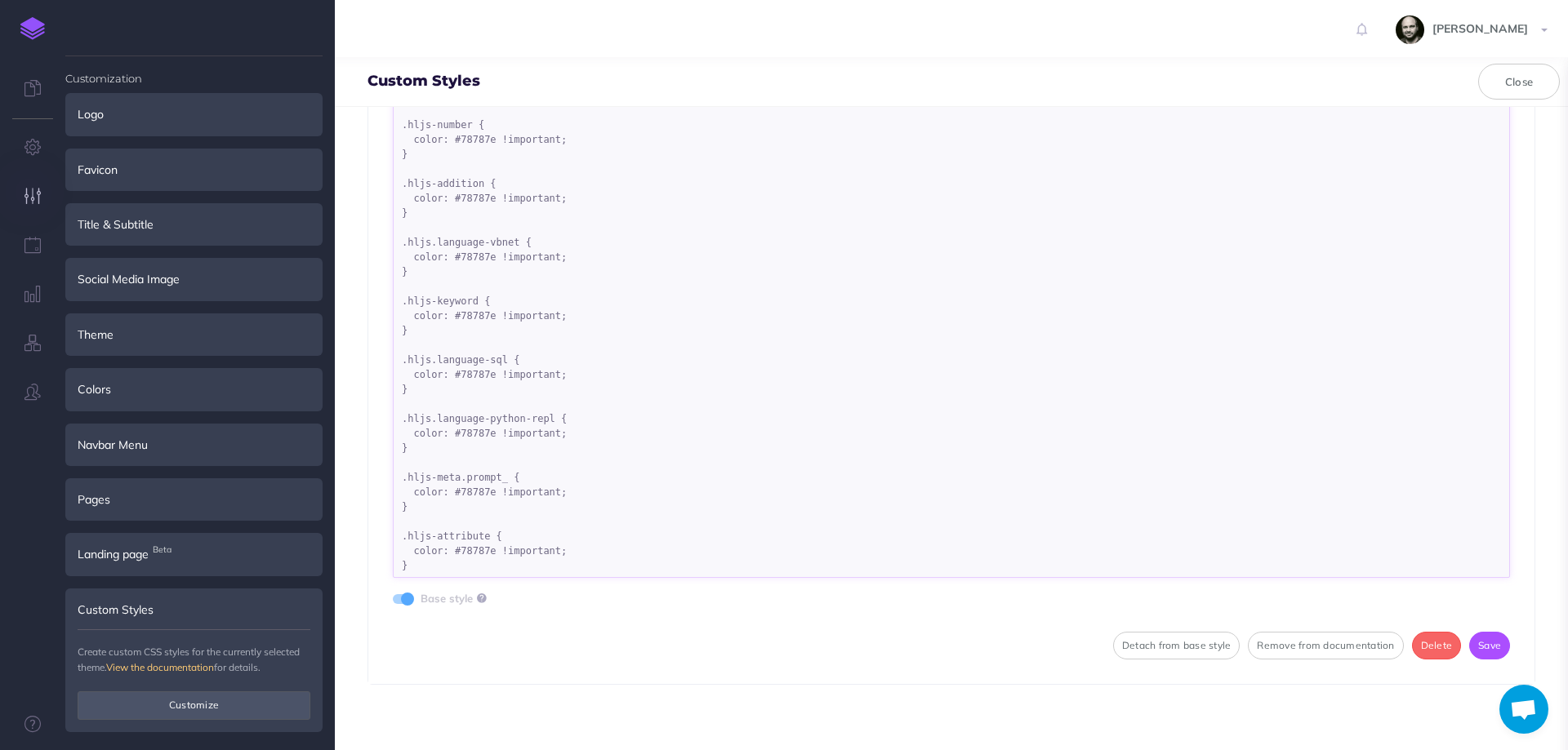
scroll to position [235, 0]
click at [461, 574] on textarea ".language-bash.hljs { color: #78787e !important; } .hljs-built_in { color: #787…" at bounding box center [951, 332] width 1117 height 490
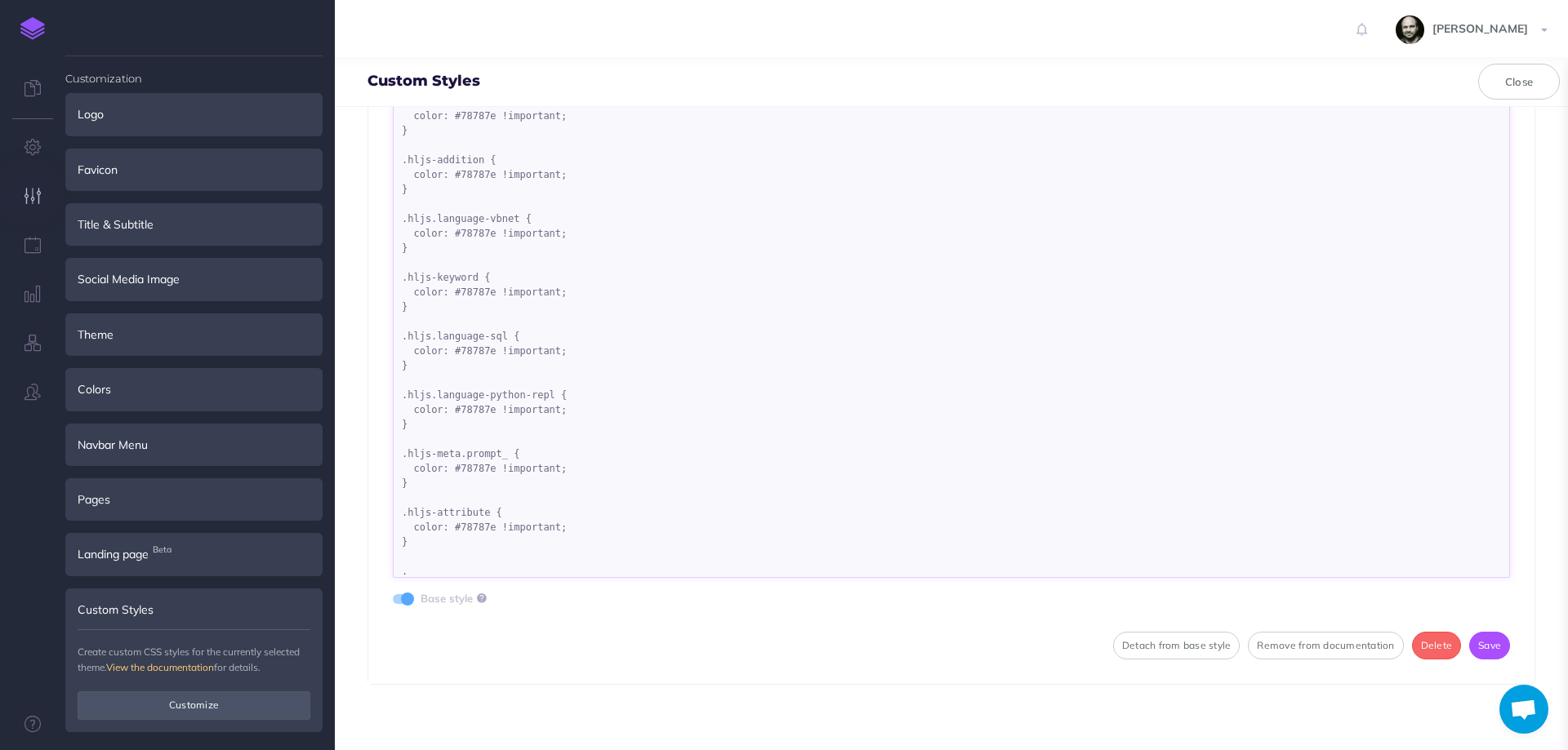
paste textarea "hljs language-nginx"
click at [434, 568] on textarea ".language-bash.hljs { color: #78787e !important; } .hljs-built_in { color: #787…" at bounding box center [951, 332] width 1117 height 490
drag, startPoint x: 484, startPoint y: 510, endPoint x: 492, endPoint y: 533, distance: 24.4
click at [492, 533] on textarea ".language-bash.hljs { color: #78787e !important; } .hljs-built_in { color: #787…" at bounding box center [951, 332] width 1117 height 490
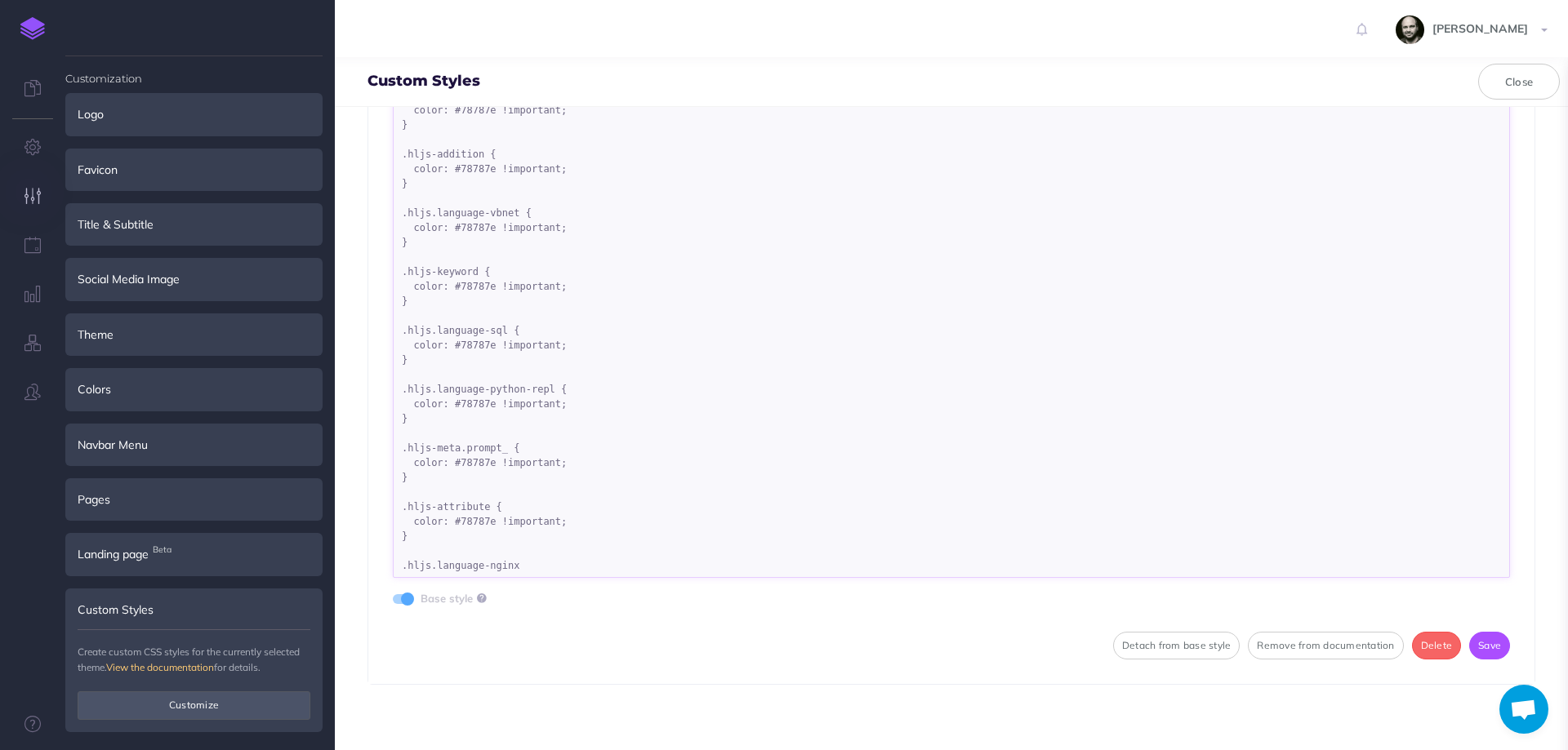
click at [518, 567] on textarea ".language-bash.hljs { color: #78787e !important; } .hljs-built_in { color: #787…" at bounding box center [951, 332] width 1117 height 490
paste textarea "{ color: #78787e !important; }"
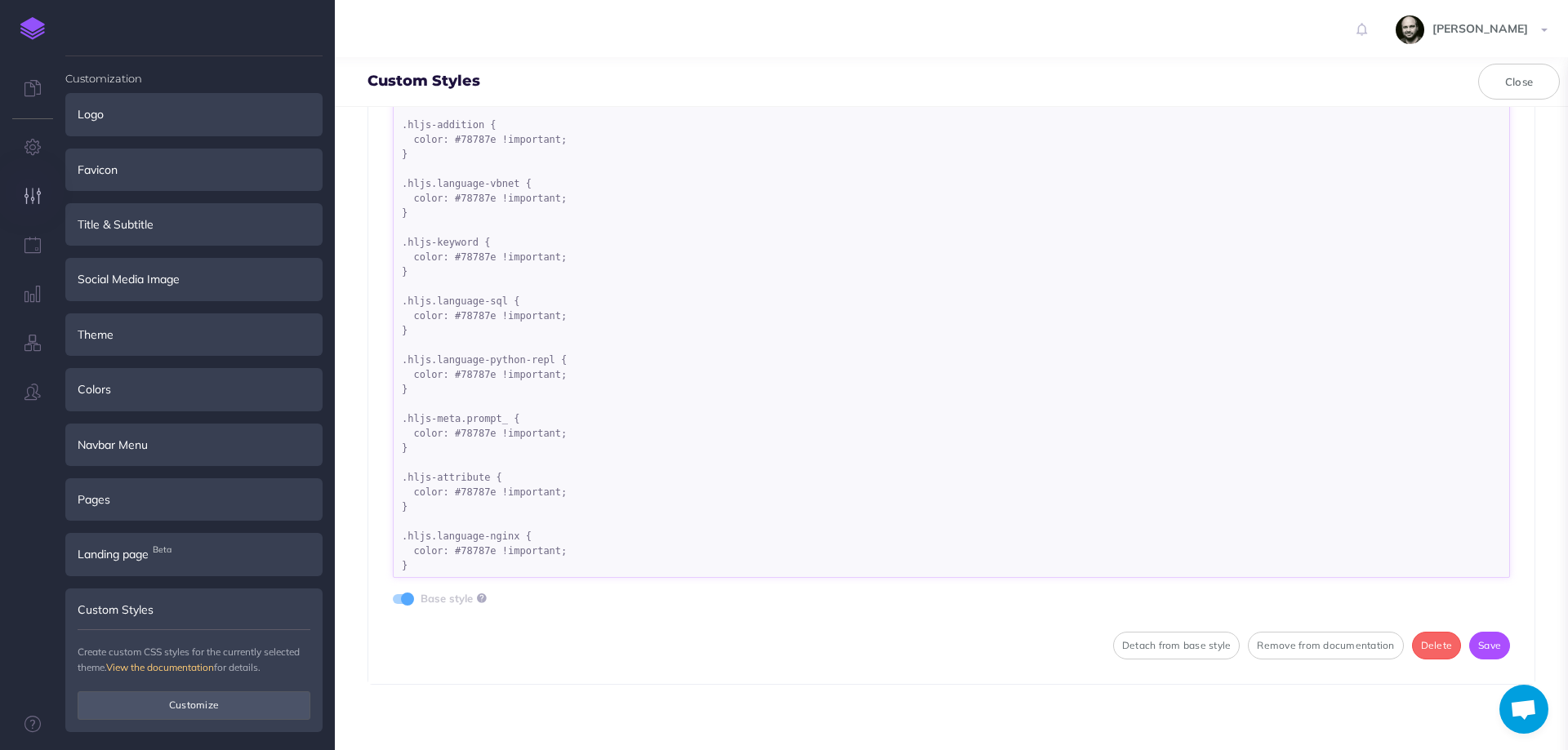
scroll to position [293, 0]
click at [1485, 645] on button "Save" at bounding box center [1490, 646] width 41 height 28
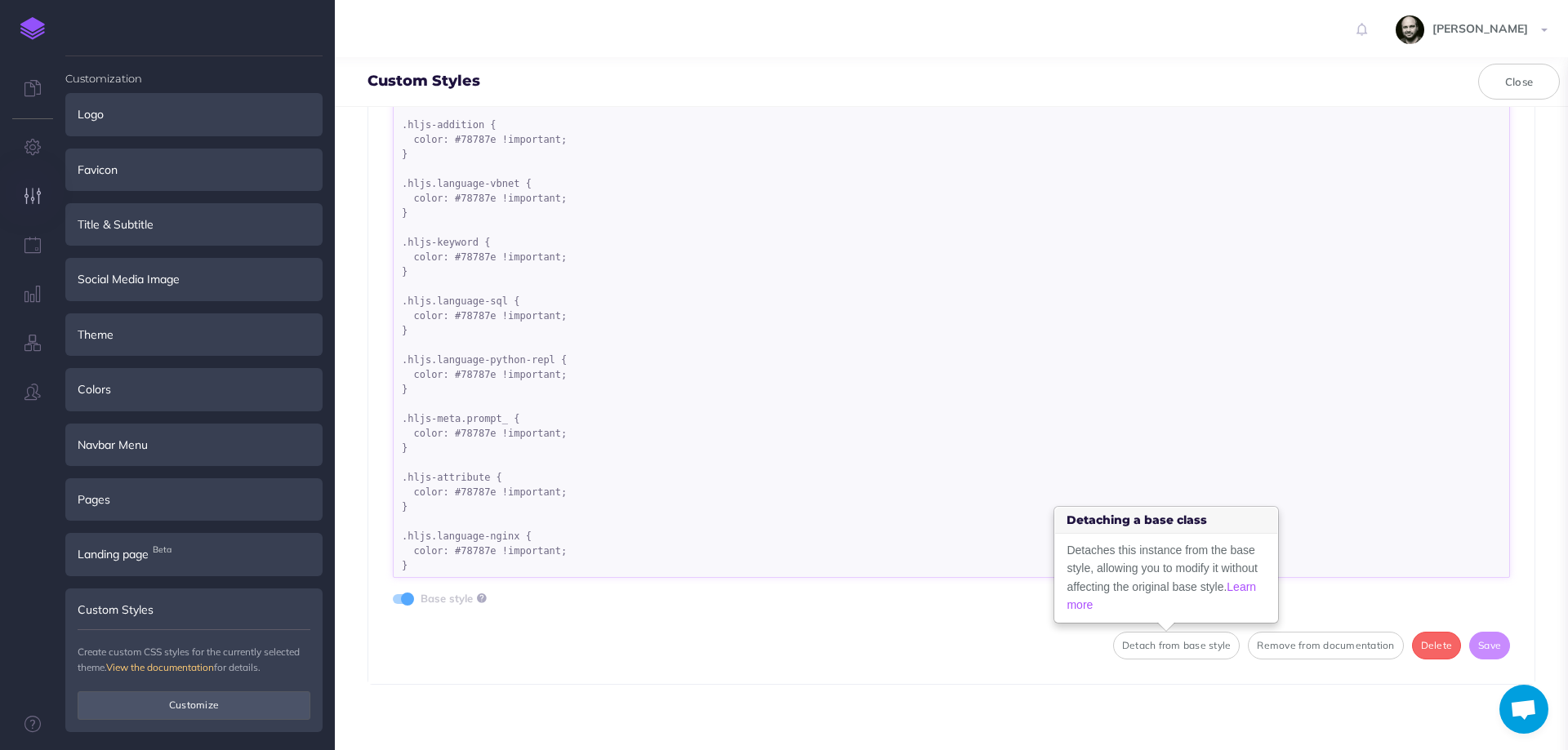
click at [477, 567] on textarea ".language-bash.hljs { color: #78787e !important; } .hljs-built_in { color: #787…" at bounding box center [951, 332] width 1117 height 490
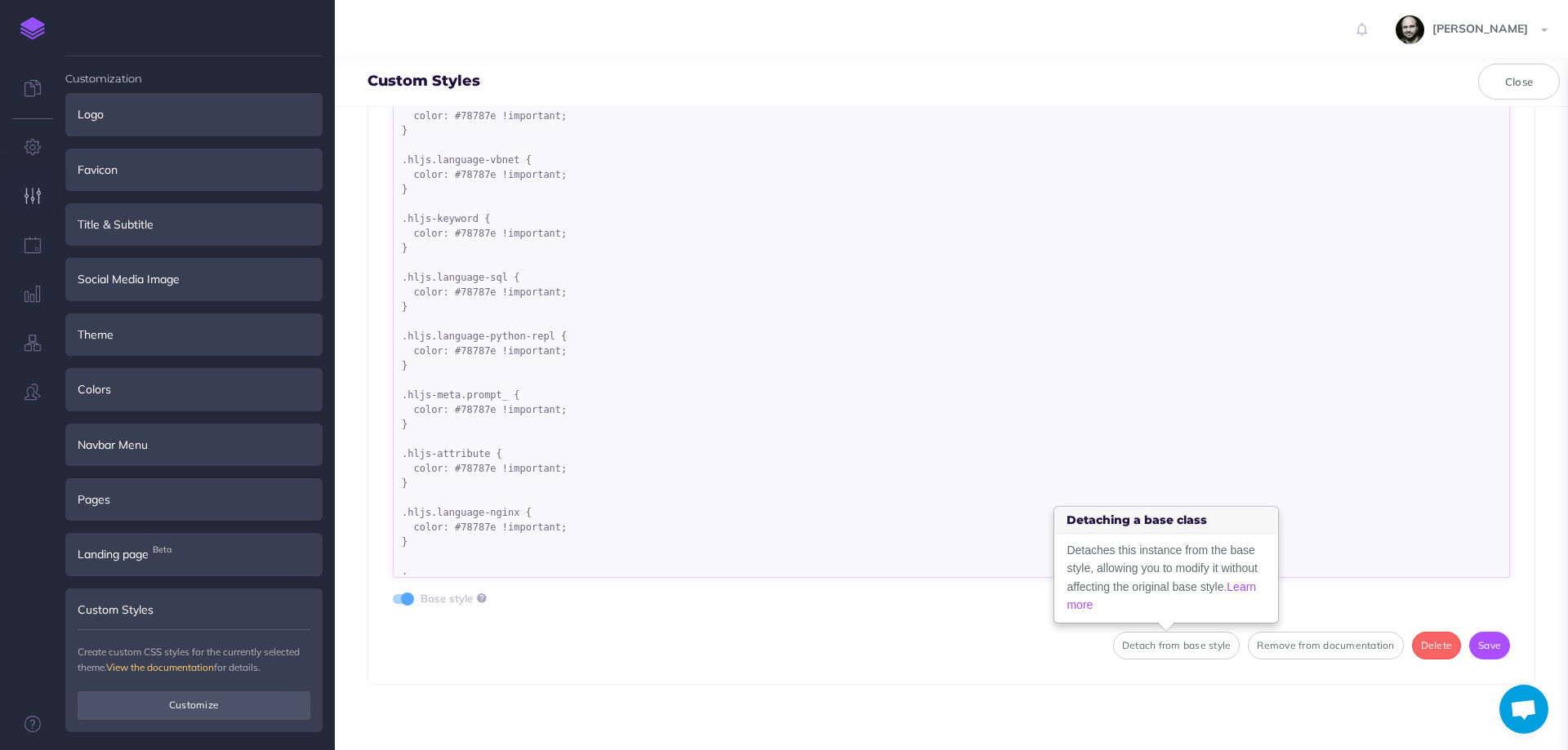
paste textarea "hljs-symbol"
drag, startPoint x: 513, startPoint y: 506, endPoint x: 516, endPoint y: 544, distance: 38.1
click at [516, 544] on textarea ".language-bash.hljs { color: #78787e !important; } .hljs-built_in { color: #787…" at bounding box center [951, 332] width 1117 height 490
drag, startPoint x: 508, startPoint y: 512, endPoint x: 508, endPoint y: 552, distance: 40.0
click at [508, 552] on textarea ".language-bash.hljs { color: #78787e !important; } .hljs-built_in { color: #787…" at bounding box center [951, 332] width 1117 height 490
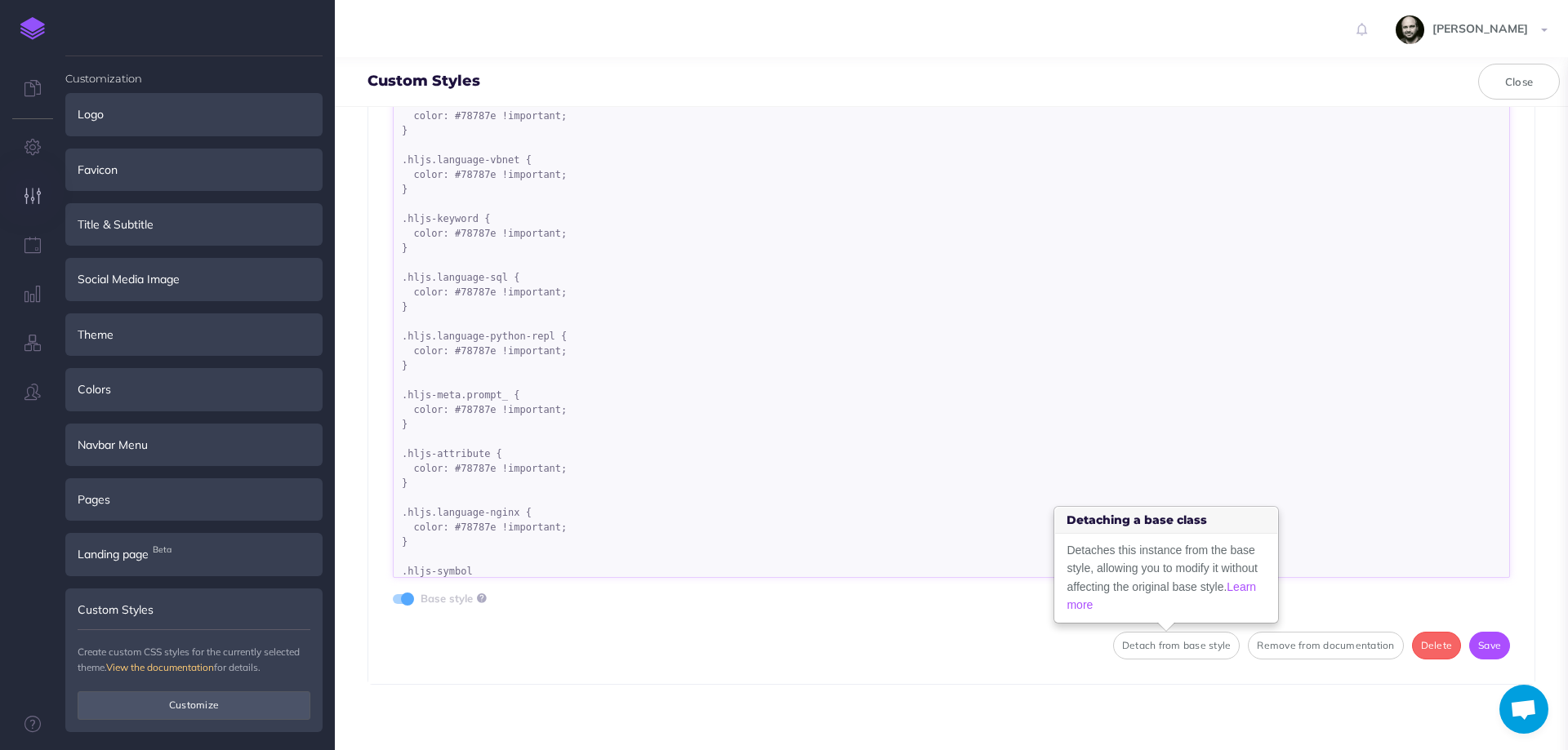
click at [493, 577] on textarea ".language-bash.hljs { color: #78787e !important; } .hljs-built_in { color: #787…" at bounding box center [951, 332] width 1117 height 490
paste textarea "{ color: #78787e !important; }"
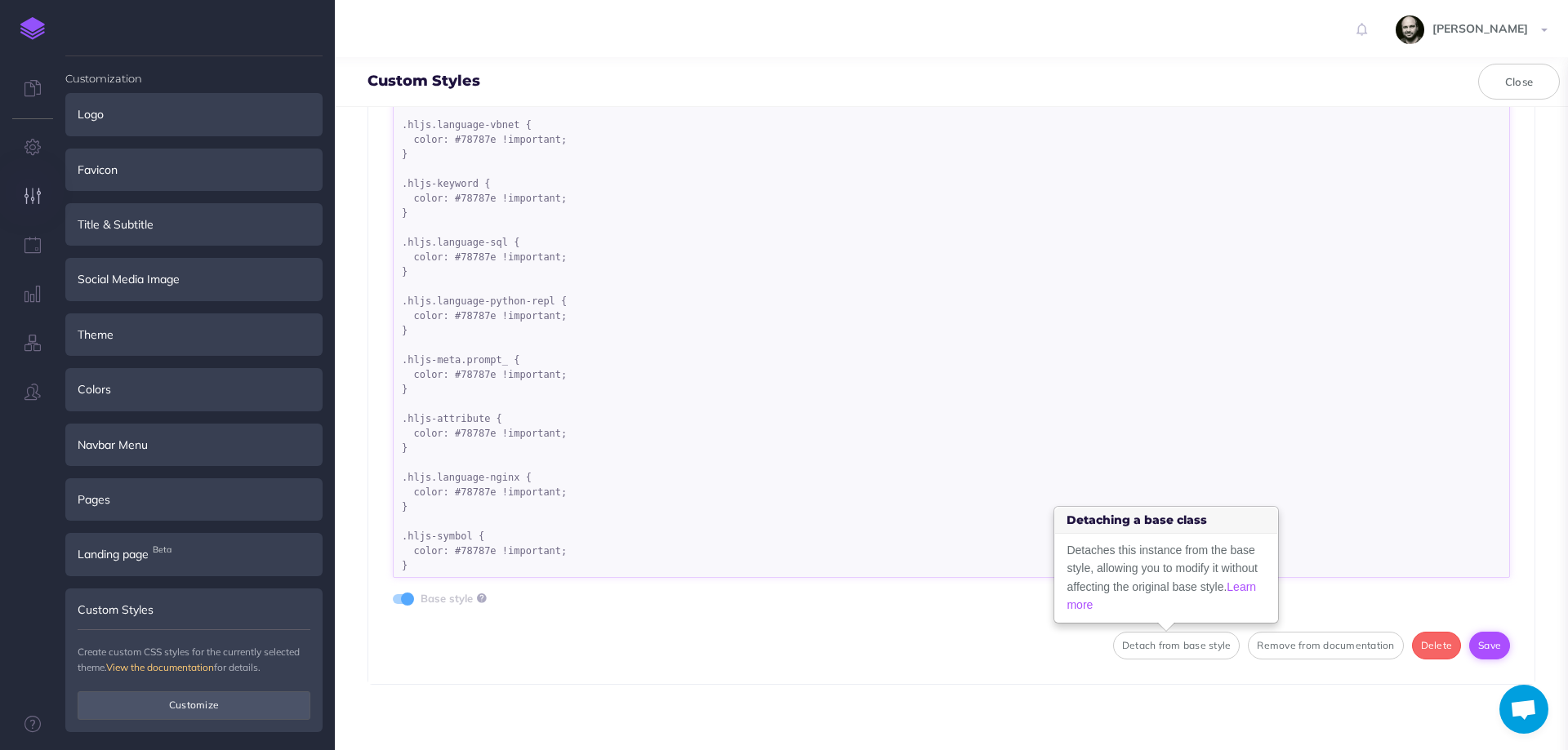
type textarea ".language-bash.hljs { color: #78787e !important; } .hljs-built_in { color: #787…"
click at [1477, 658] on button "Save" at bounding box center [1490, 646] width 41 height 28
